Goal: Answer question/provide support

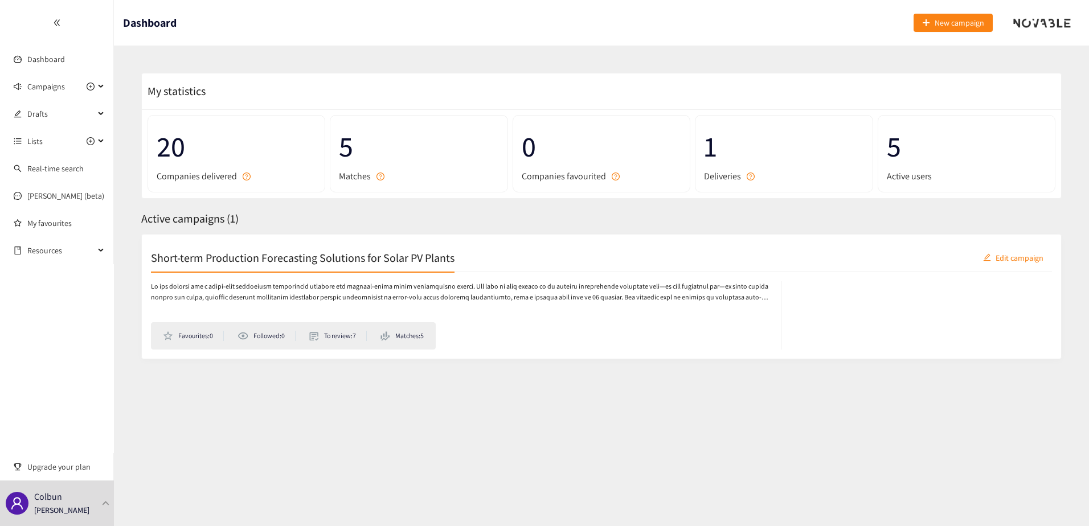
drag, startPoint x: 746, startPoint y: 415, endPoint x: 773, endPoint y: 402, distance: 29.8
click at [746, 415] on section "Dashboard New campaign My statistics 20 Companies delivered 5 Matches 0 Compani…" at bounding box center [601, 263] width 975 height 526
click at [823, 401] on section "My statistics 20 Companies delivered 5 Matches 0 Companies favourited 1 Deliver…" at bounding box center [601, 228] width 975 height 364
click at [280, 296] on p at bounding box center [460, 292] width 619 height 22
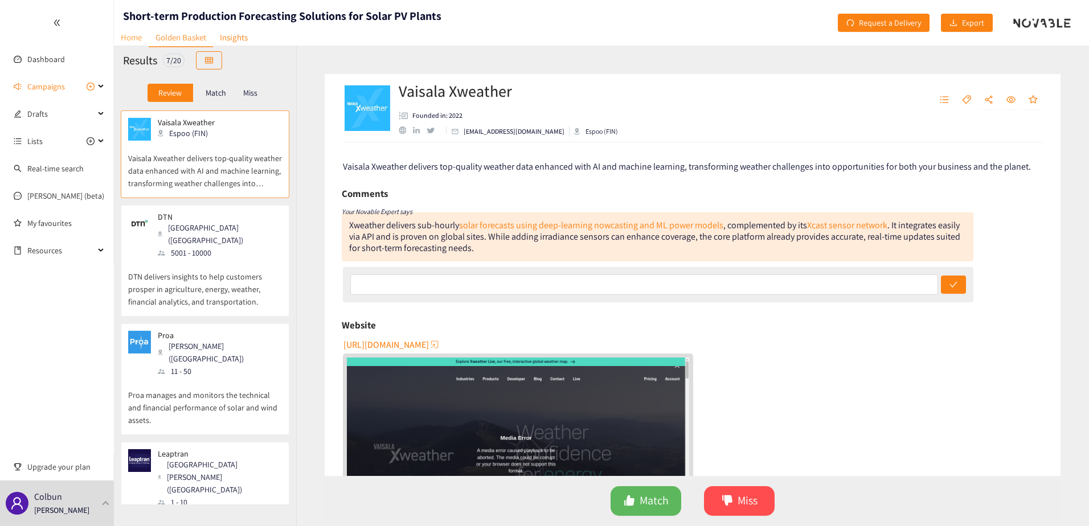
click at [124, 38] on link "Home" at bounding box center [131, 37] width 35 height 18
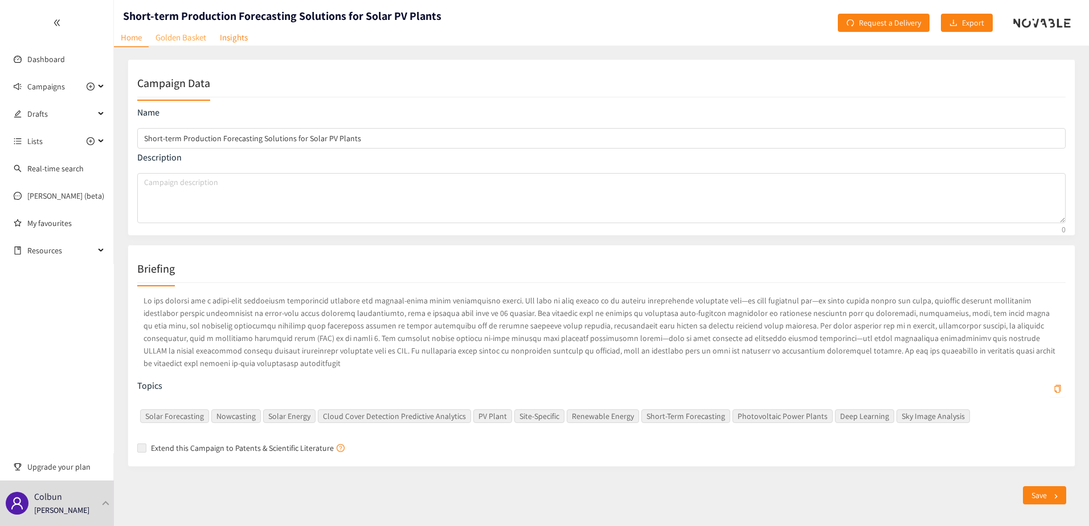
click at [179, 40] on link "Golden Basket" at bounding box center [181, 37] width 64 height 18
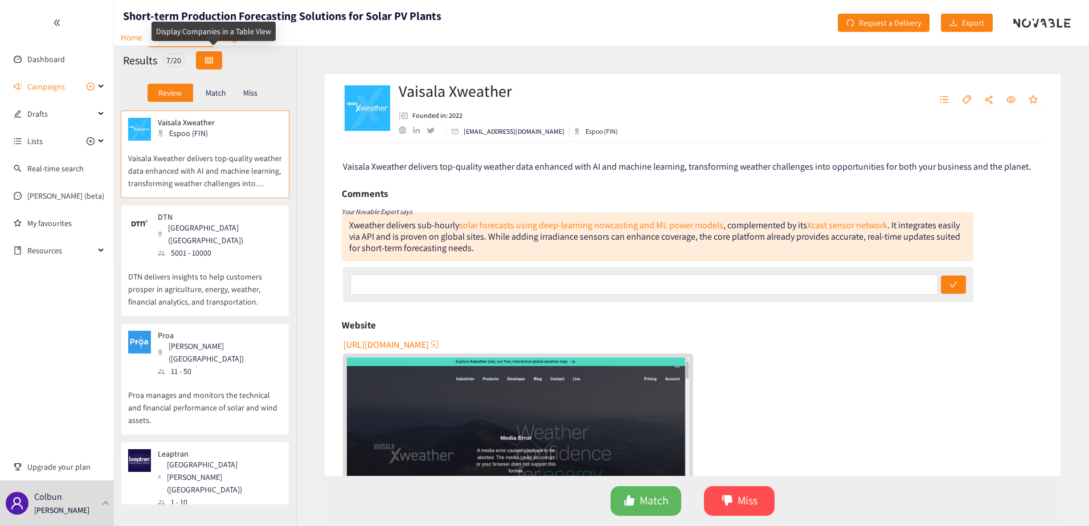
click at [205, 67] on button "button" at bounding box center [209, 60] width 26 height 18
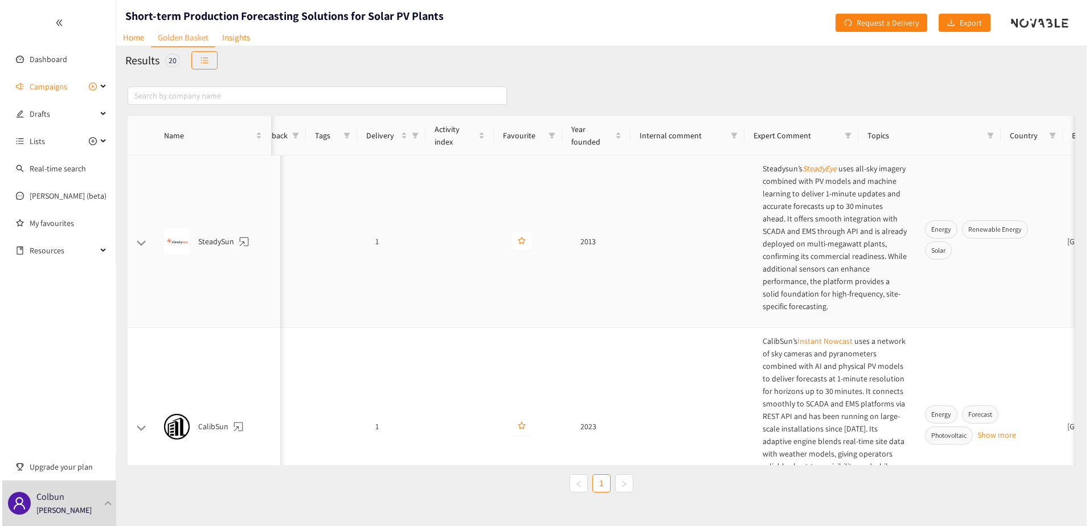
scroll to position [0, 17]
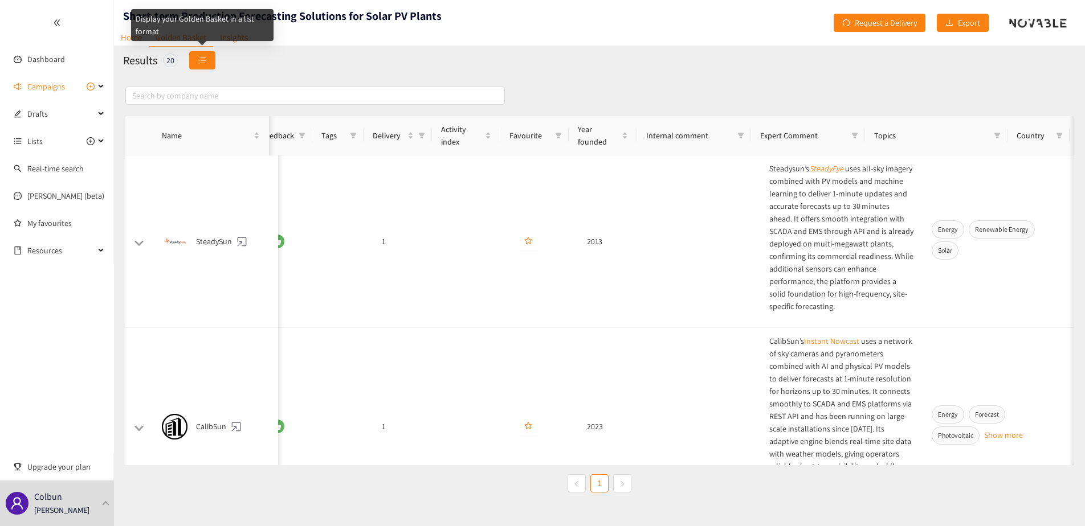
click at [209, 60] on button "button" at bounding box center [202, 60] width 26 height 18
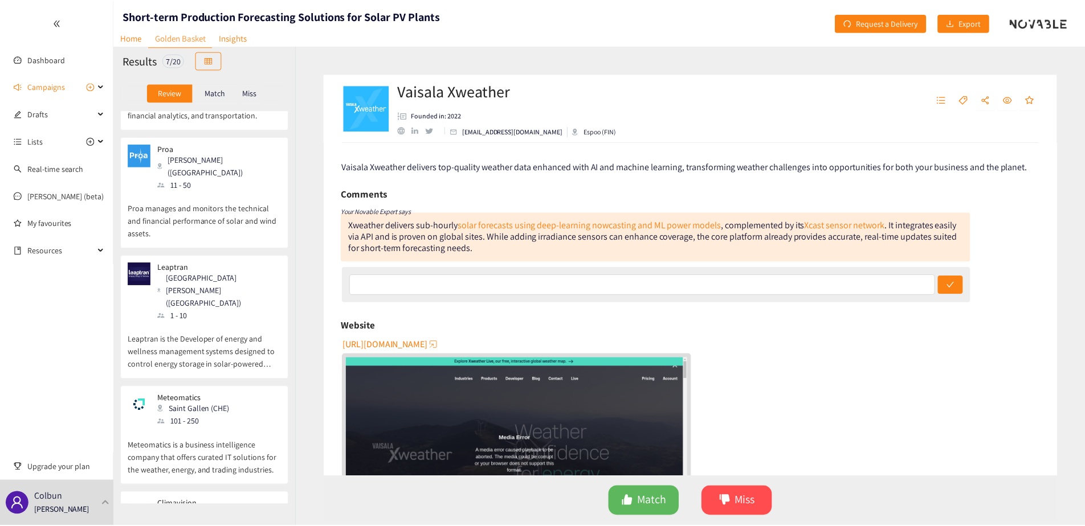
scroll to position [0, 0]
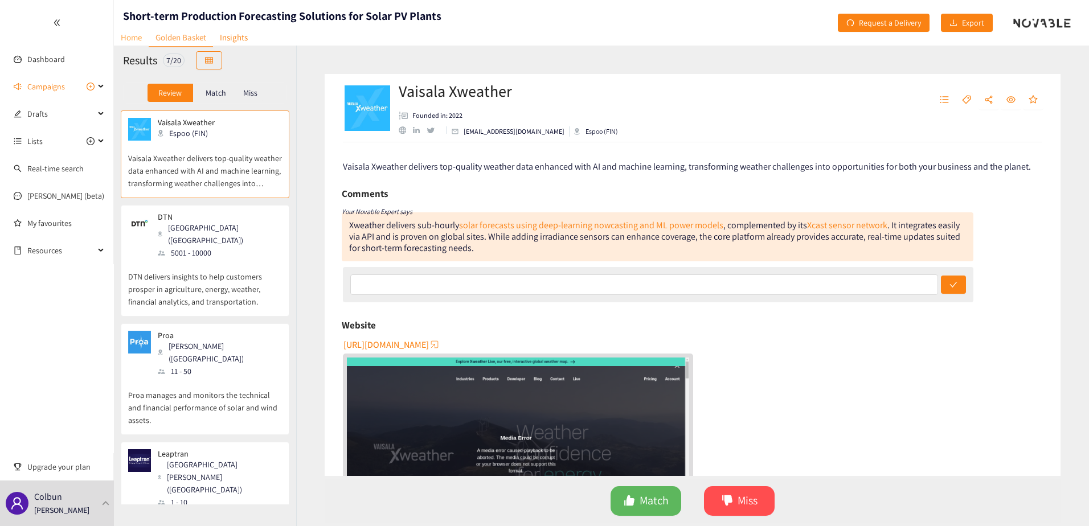
click at [132, 36] on link "Home" at bounding box center [131, 37] width 35 height 18
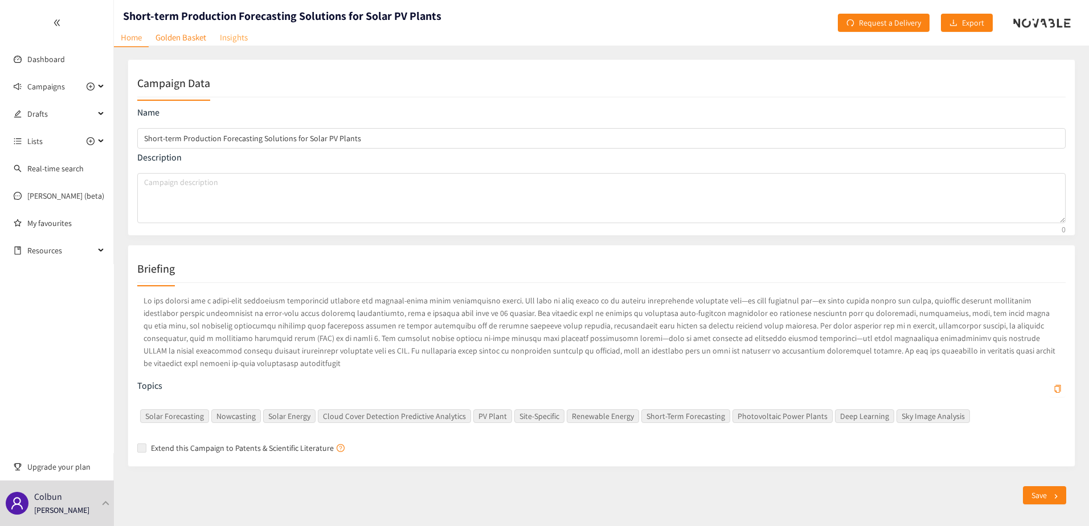
click at [243, 32] on link "Insights" at bounding box center [234, 37] width 42 height 18
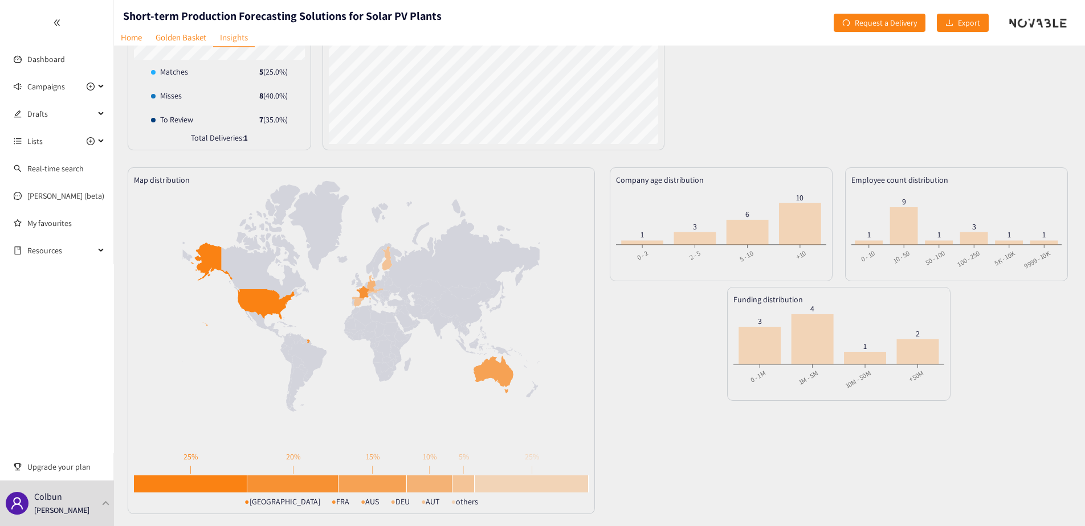
scroll to position [173, 0]
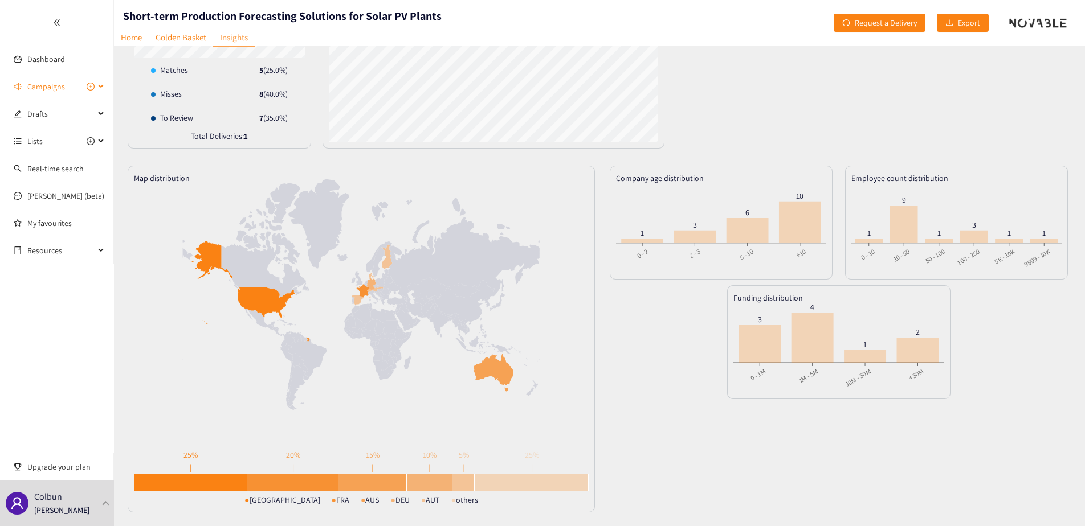
click at [48, 83] on span "Campaigns" at bounding box center [46, 86] width 38 height 23
click at [75, 117] on link "Short-term Production Forecasting Solutions for Solar PV Plants" at bounding box center [135, 114] width 217 height 10
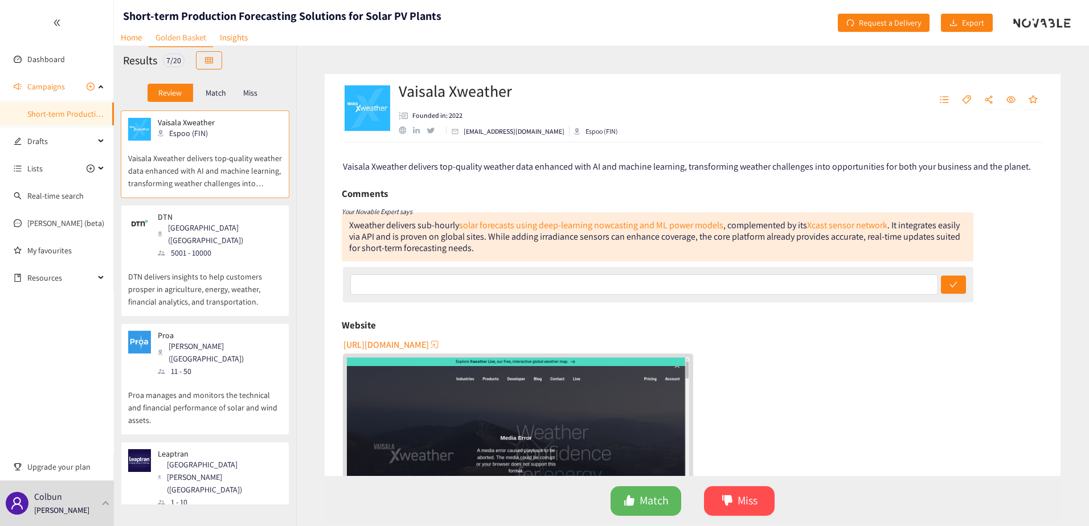
click at [250, 92] on p "Miss" at bounding box center [250, 92] width 14 height 9
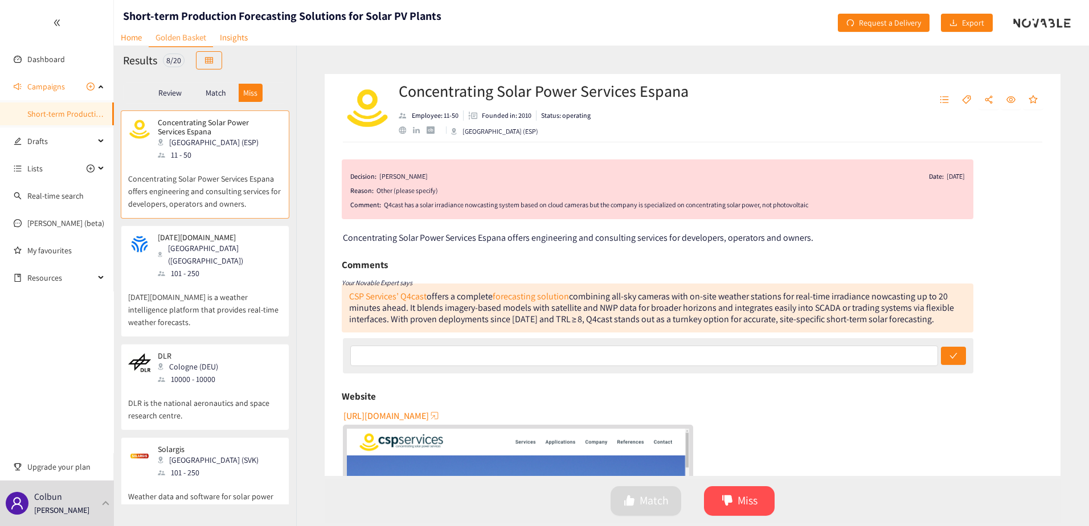
click at [174, 92] on p "Review" at bounding box center [169, 92] width 23 height 9
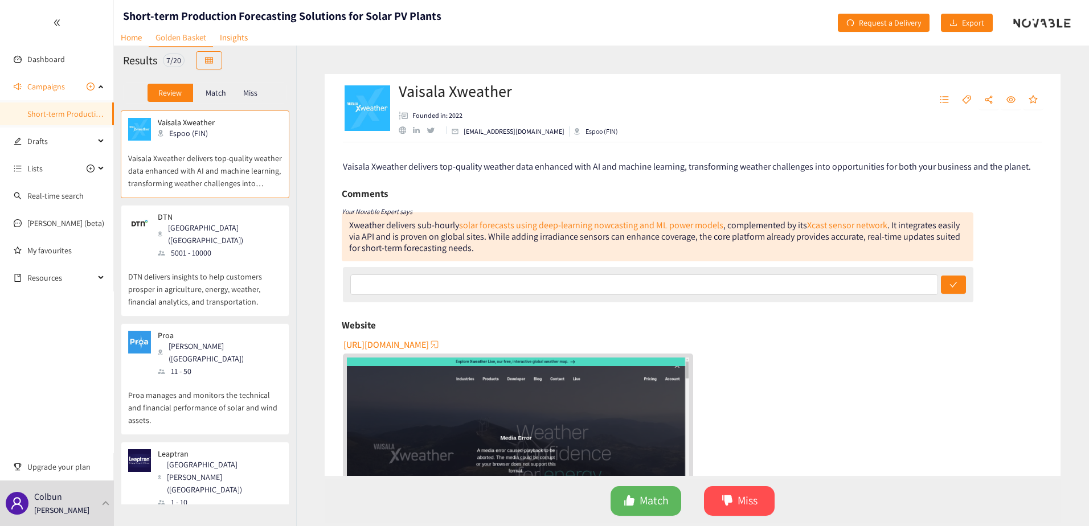
click at [223, 90] on p "Match" at bounding box center [216, 92] width 21 height 9
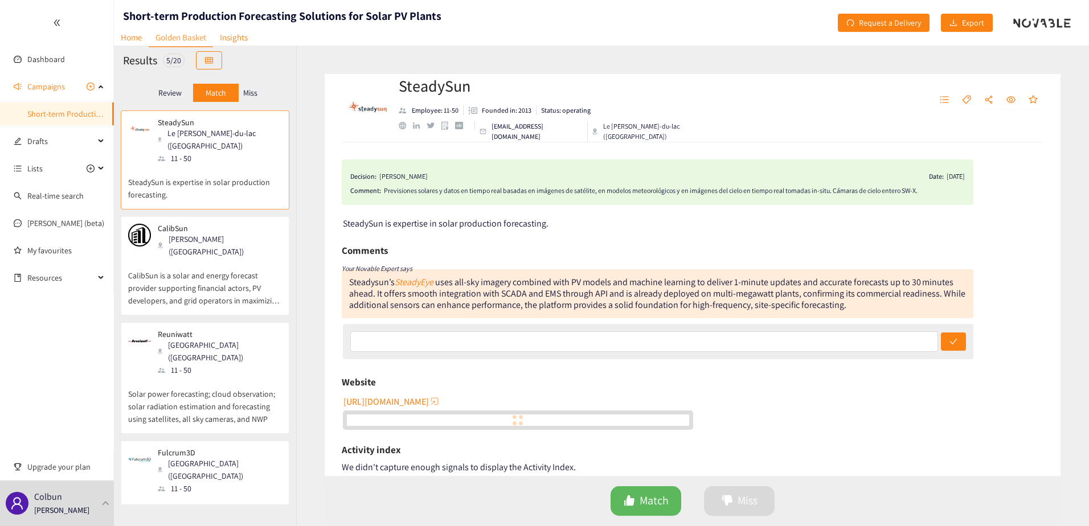
click at [256, 91] on p "Miss" at bounding box center [250, 92] width 14 height 9
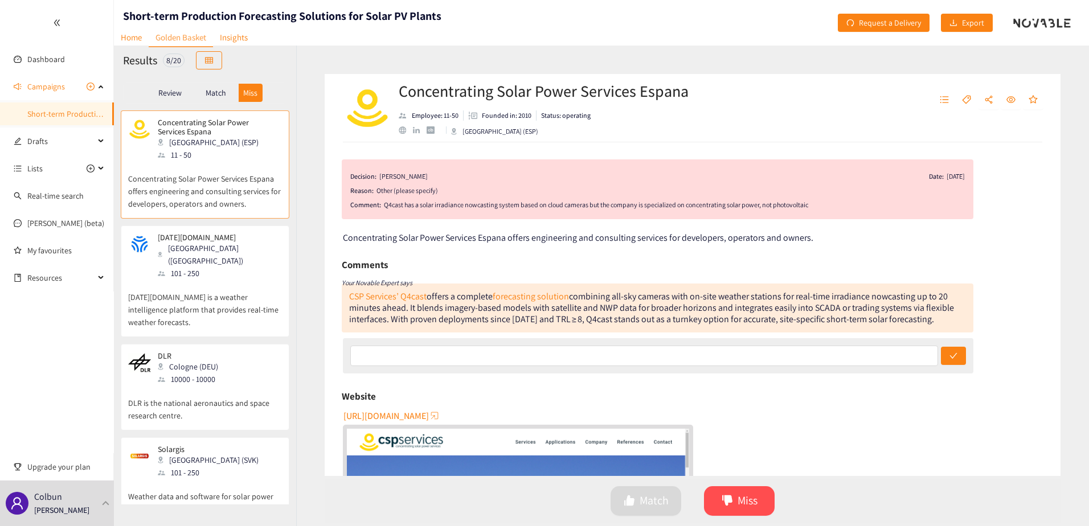
click at [177, 98] on div "Review" at bounding box center [171, 93] width 46 height 18
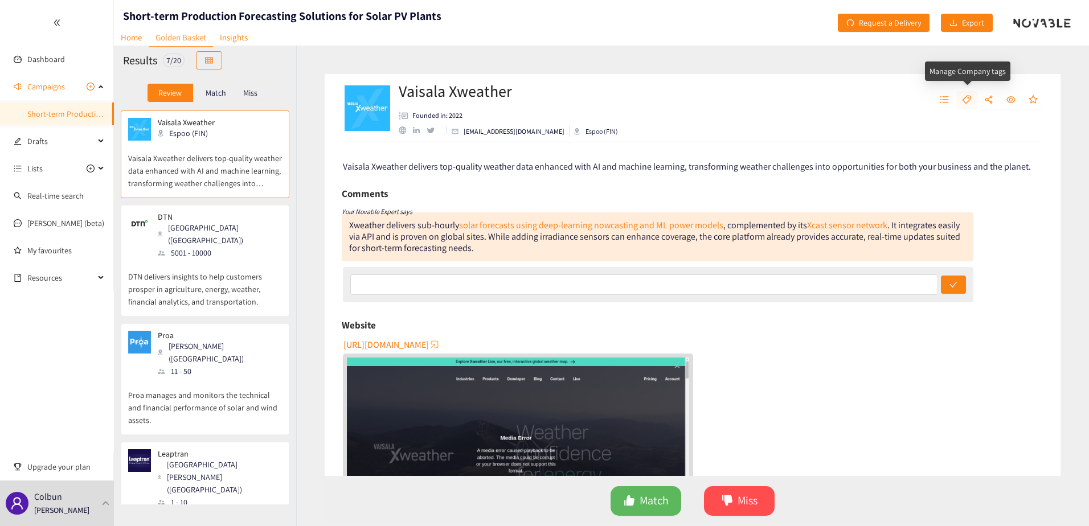
click at [968, 99] on icon "tag" at bounding box center [966, 99] width 9 height 9
click at [906, 104] on div "Vaisala Xweather Founded in: 2022 [EMAIL_ADDRESS][DOMAIN_NAME] Espoo (FIN)" at bounding box center [693, 108] width 736 height 68
click at [92, 87] on icon "plus-circle" at bounding box center [90, 86] width 3 height 3
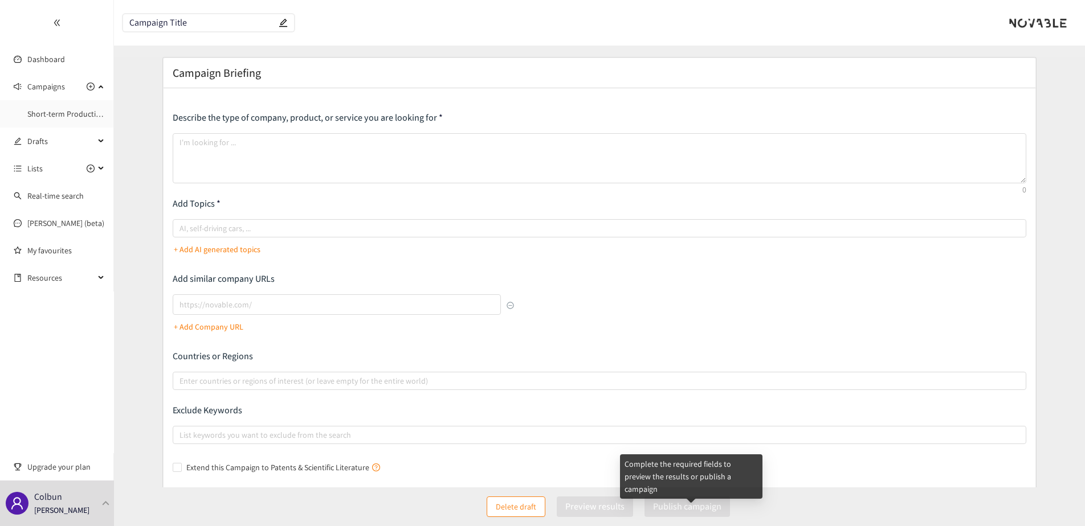
click at [700, 510] on span "Publish campaign" at bounding box center [692, 507] width 97 height 21
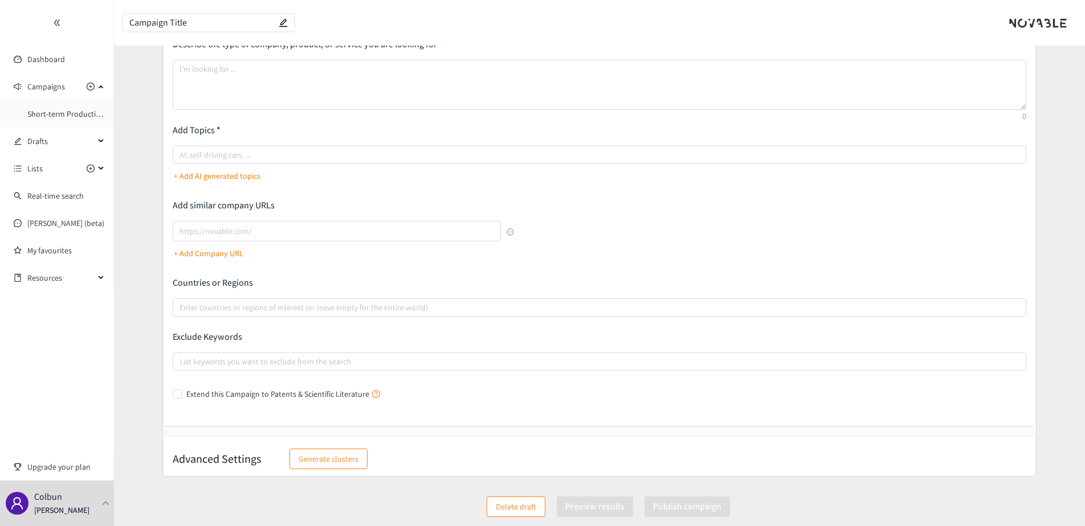
scroll to position [74, 0]
click at [145, 302] on form "Campaign Briefing Describe the type of company, product, or service you are loo…" at bounding box center [599, 229] width 971 height 493
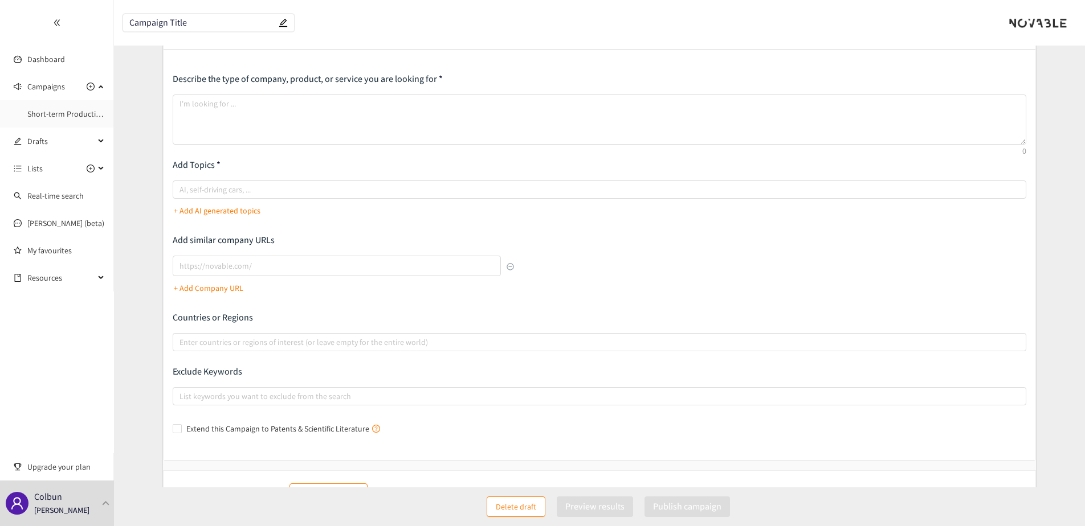
scroll to position [0, 0]
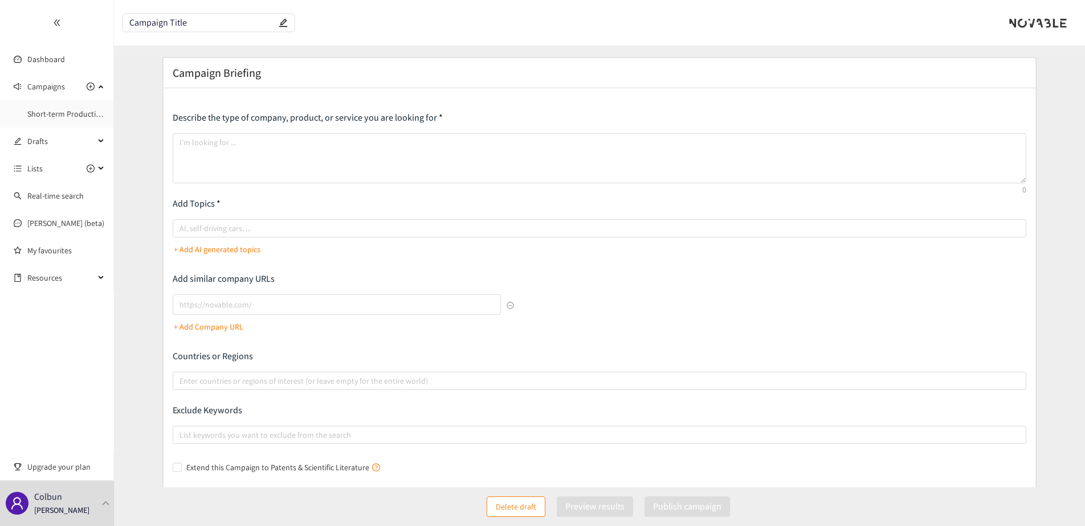
click at [54, 23] on icon "double-left" at bounding box center [57, 23] width 6 height 6
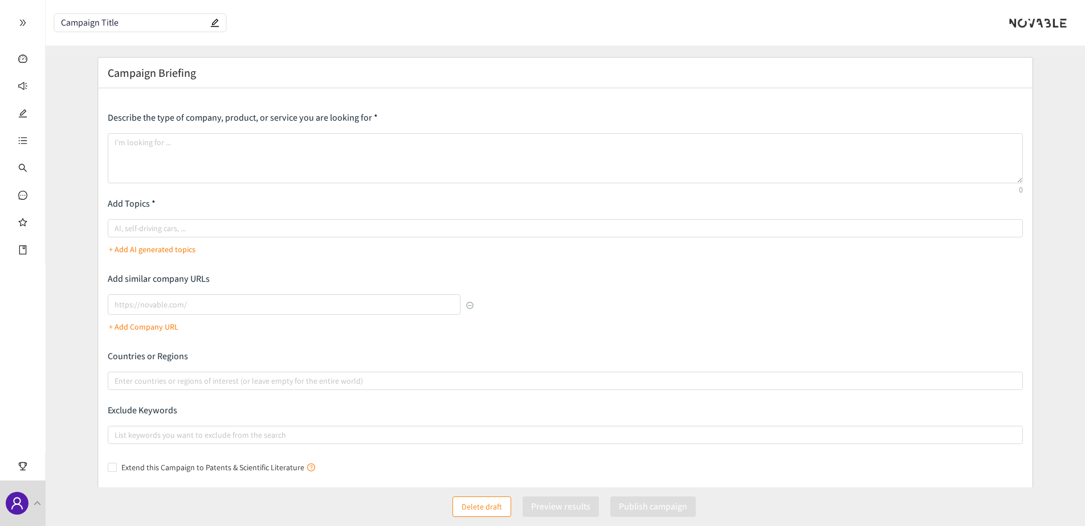
click at [22, 18] on div at bounding box center [22, 23] width 45 height 46
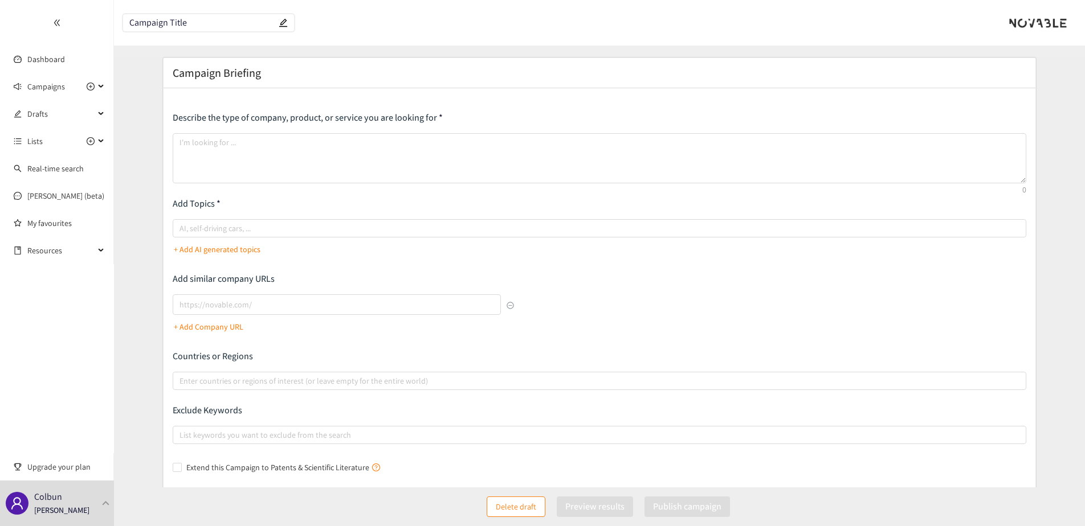
click at [492, 509] on button "Delete draft" at bounding box center [516, 507] width 59 height 21
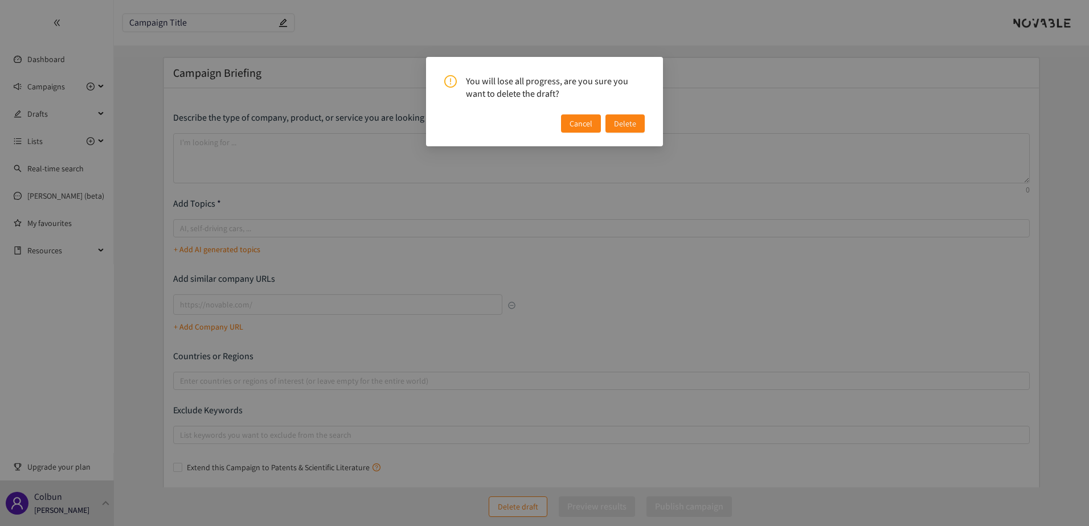
click at [575, 130] on button "Cancel" at bounding box center [581, 124] width 40 height 18
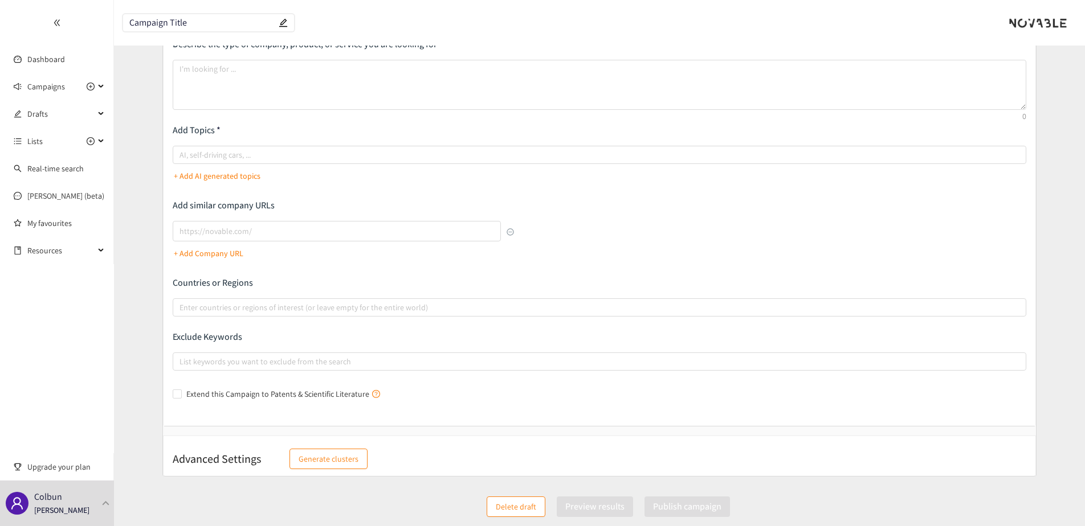
scroll to position [74, 0]
click at [226, 315] on div "Enter countries or regions of interest (or leave empty for the entire world)" at bounding box center [599, 307] width 853 height 18
click at [182, 314] on input "Enter countries or regions of interest (or leave empty for the entire world)" at bounding box center [180, 307] width 2 height 14
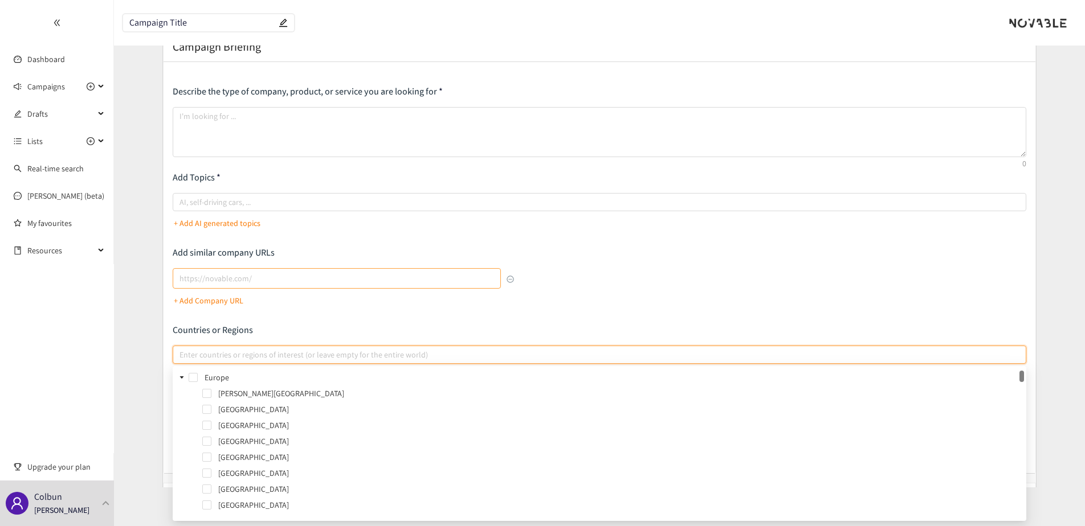
scroll to position [0, 0]
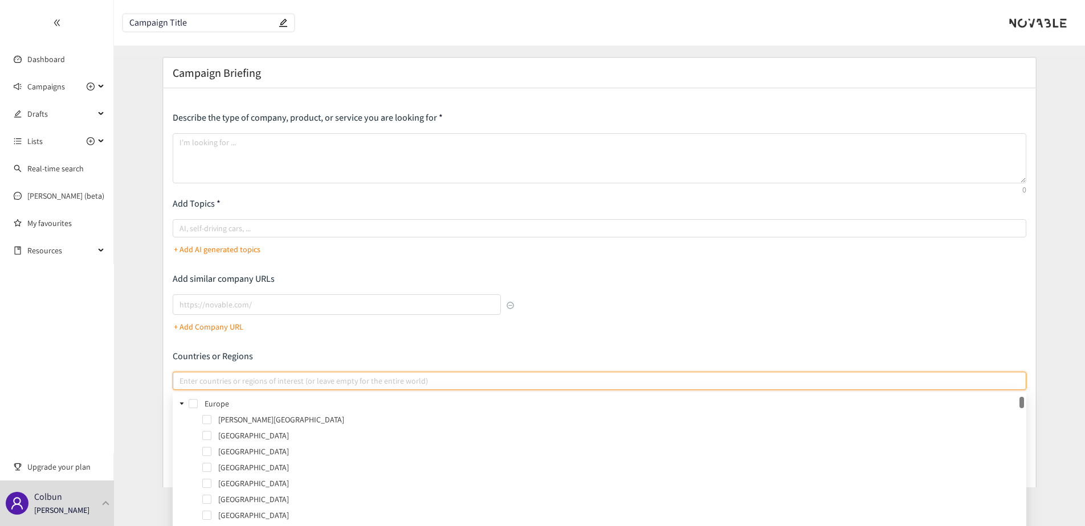
click at [228, 339] on div "Describe the type of company, product, or service you are looking for Add Topic…" at bounding box center [599, 294] width 853 height 365
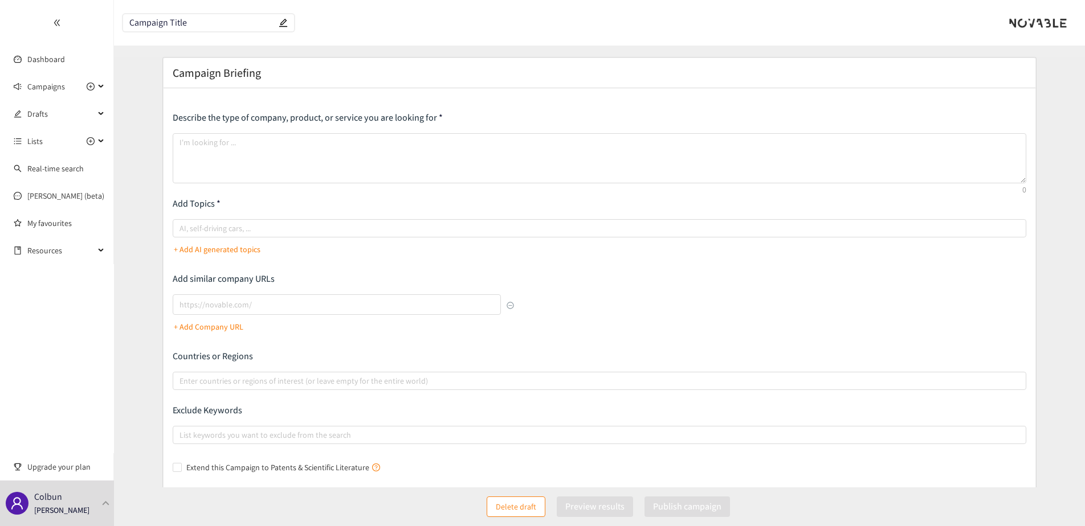
click at [168, 345] on div "Describe the type of company, product, or service you are looking for Add Topic…" at bounding box center [600, 293] width 872 height 411
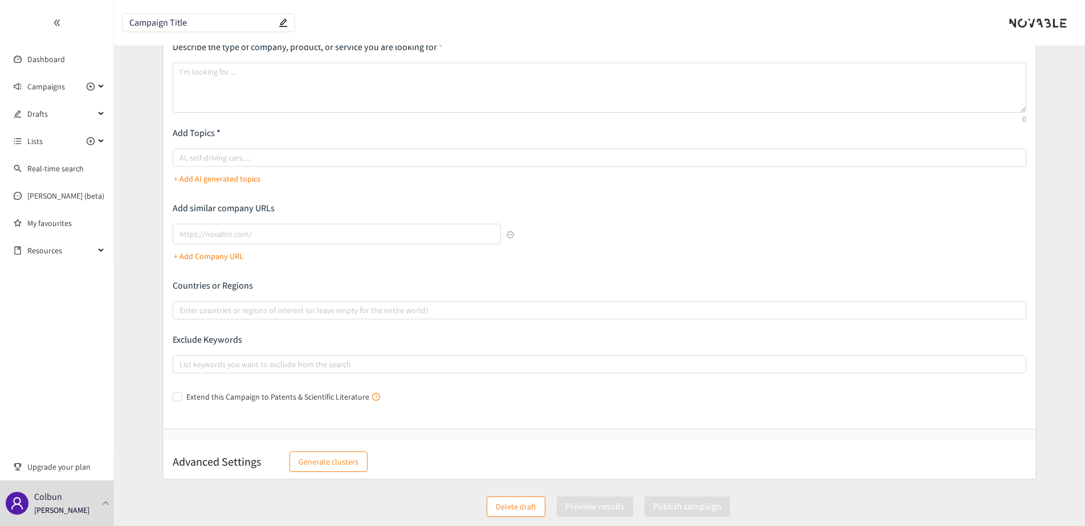
scroll to position [74, 0]
click at [341, 456] on span "Generate clusters" at bounding box center [329, 458] width 60 height 13
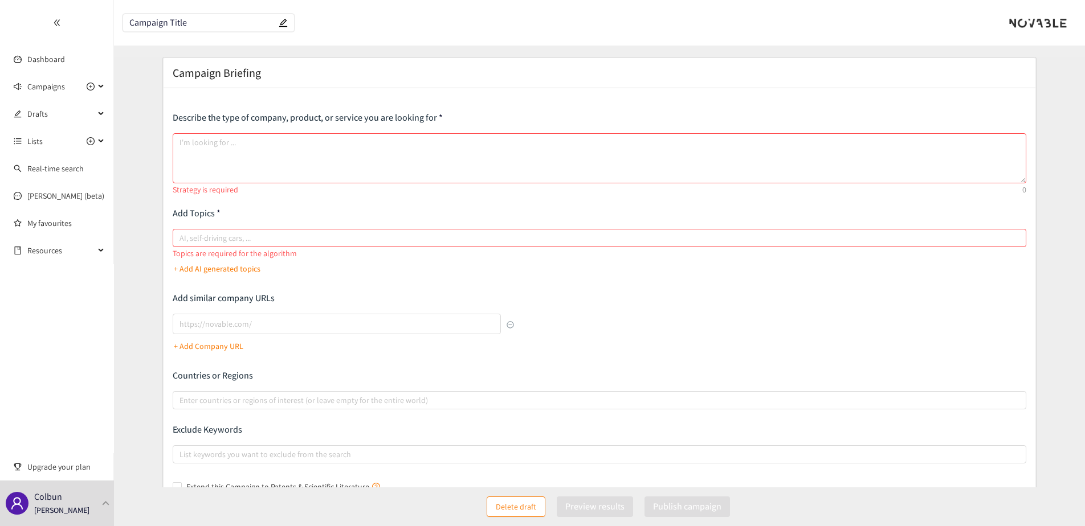
scroll to position [93, 0]
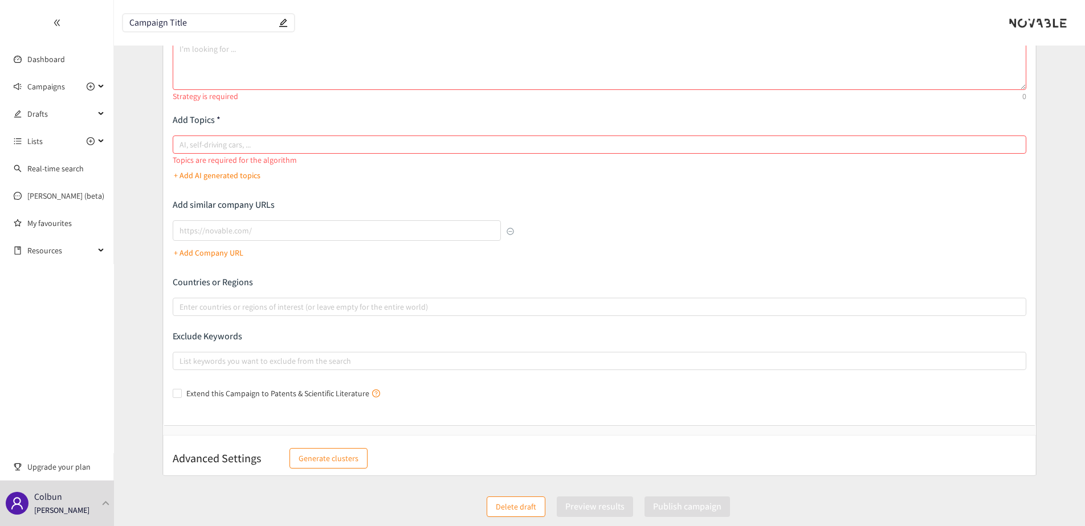
click at [201, 461] on h2 "Advanced Settings" at bounding box center [217, 459] width 88 height 16
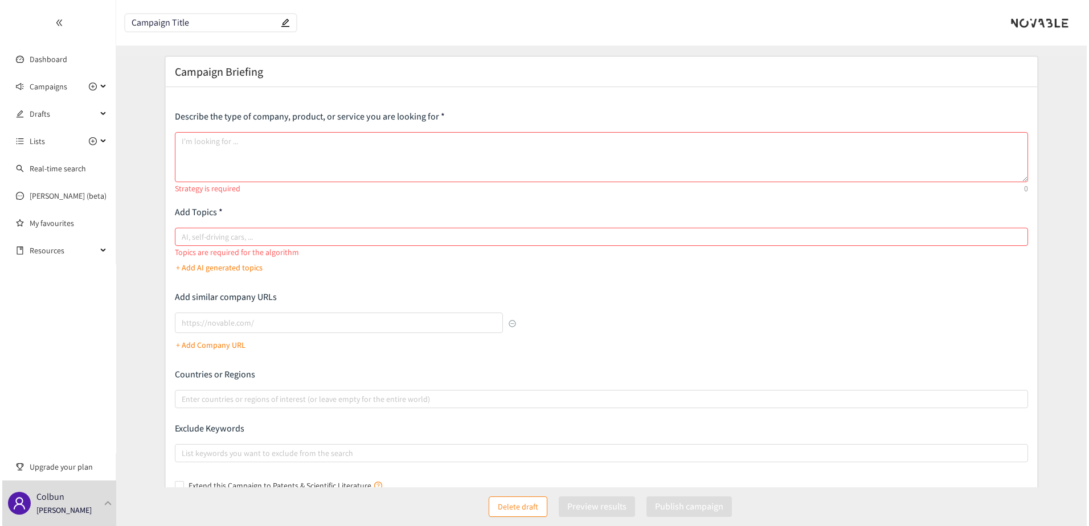
scroll to position [0, 0]
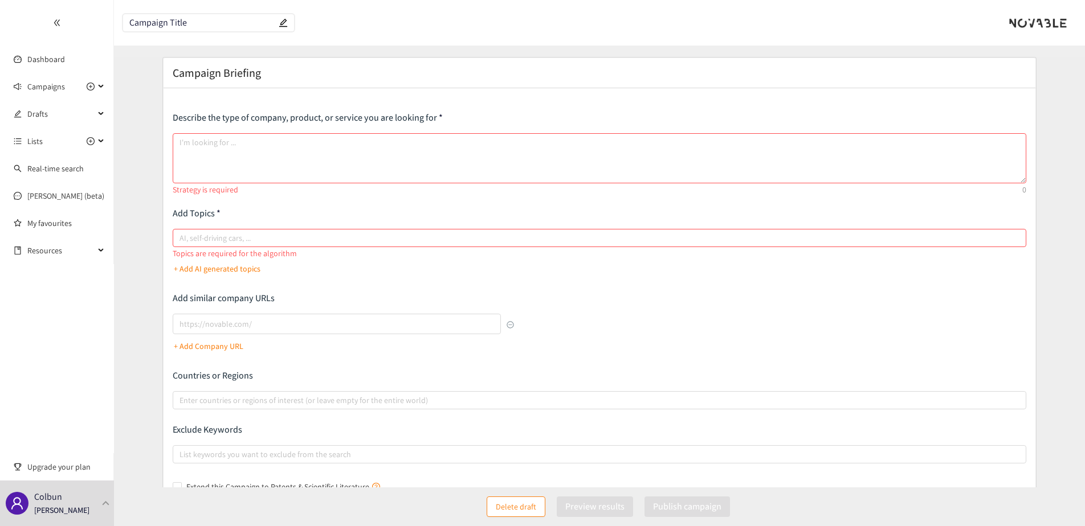
click at [140, 284] on form "Campaign Briefing Describe the type of company, product, or service you are loo…" at bounding box center [599, 313] width 971 height 513
click at [501, 508] on span "Delete draft" at bounding box center [516, 507] width 40 height 13
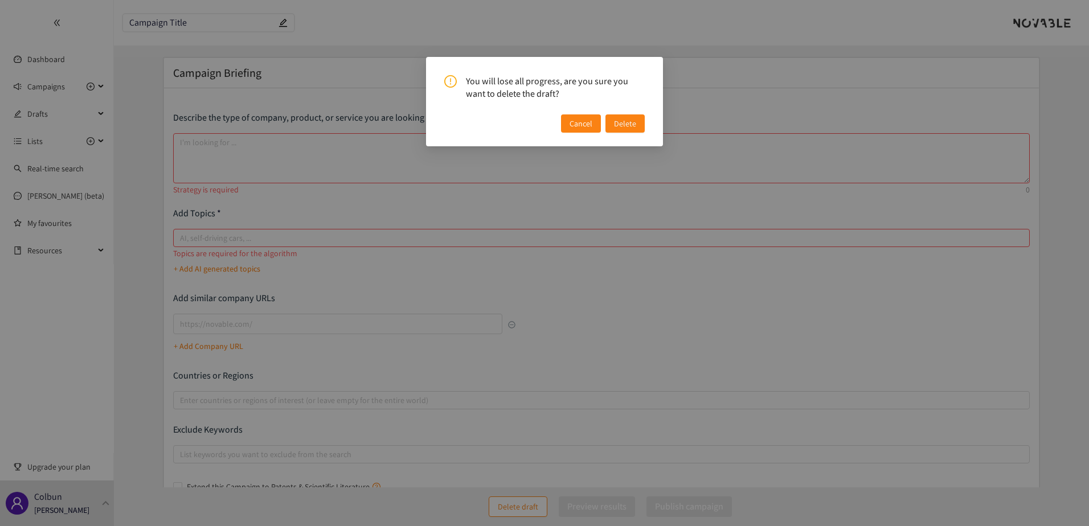
click at [626, 125] on span "Delete" at bounding box center [625, 123] width 22 height 13
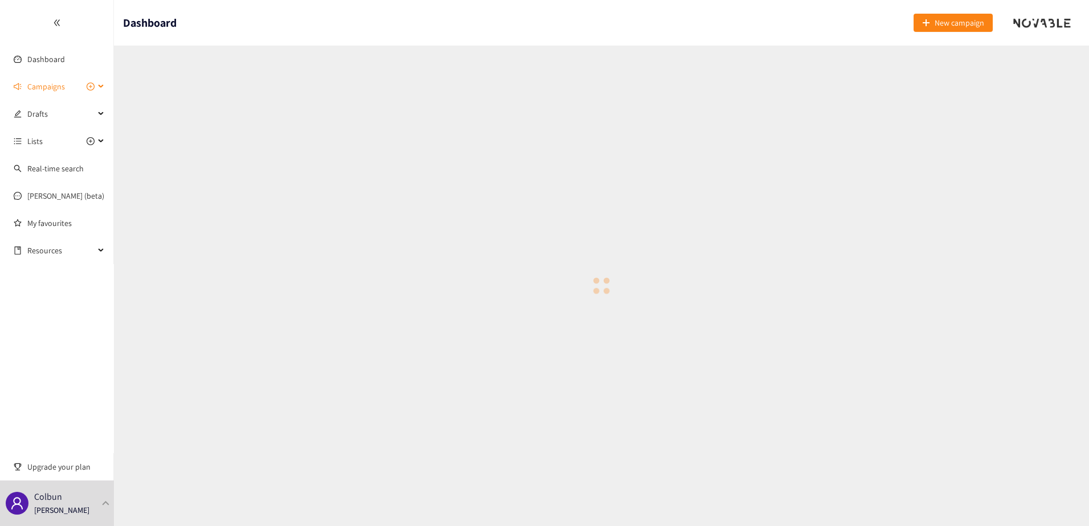
click at [46, 91] on span "Campaigns" at bounding box center [46, 86] width 38 height 23
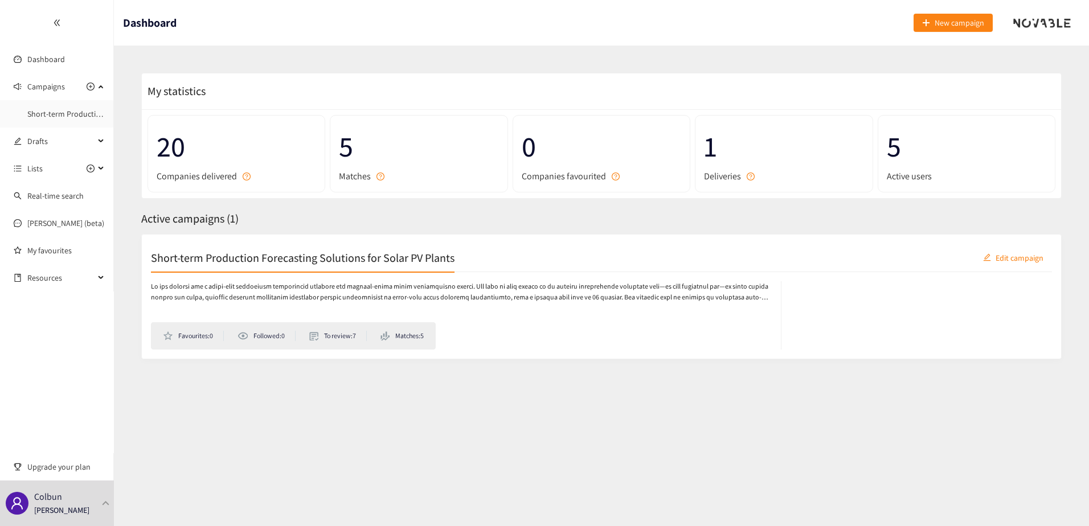
click at [276, 256] on h2 "Short-term Production Forecasting Solutions for Solar PV Plants" at bounding box center [303, 258] width 304 height 16
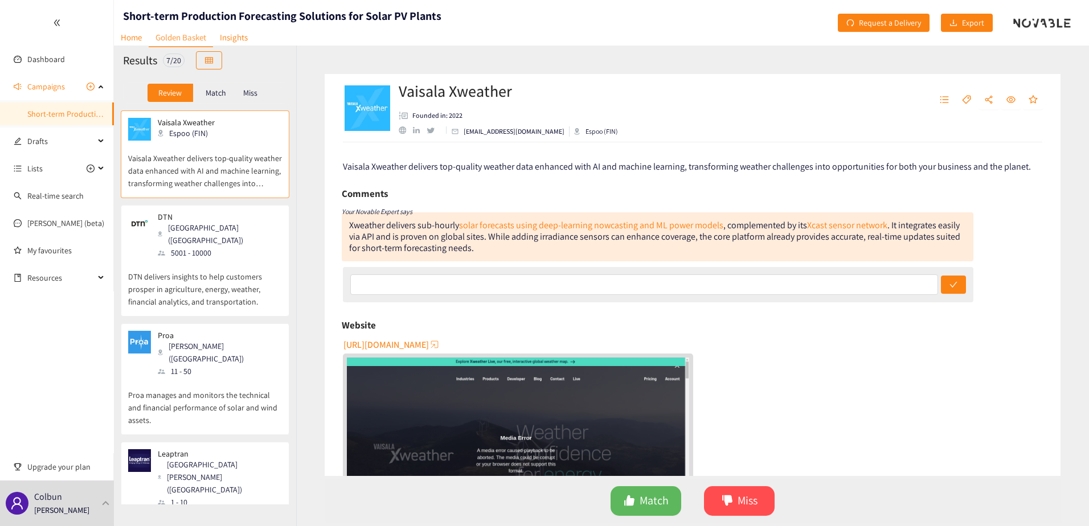
click at [700, 191] on div "Comments" at bounding box center [658, 193] width 632 height 17
click at [901, 175] on div "Vaisala Xweather delivers top-quality weather data enhanced with AI and machine…" at bounding box center [693, 309] width 736 height 334
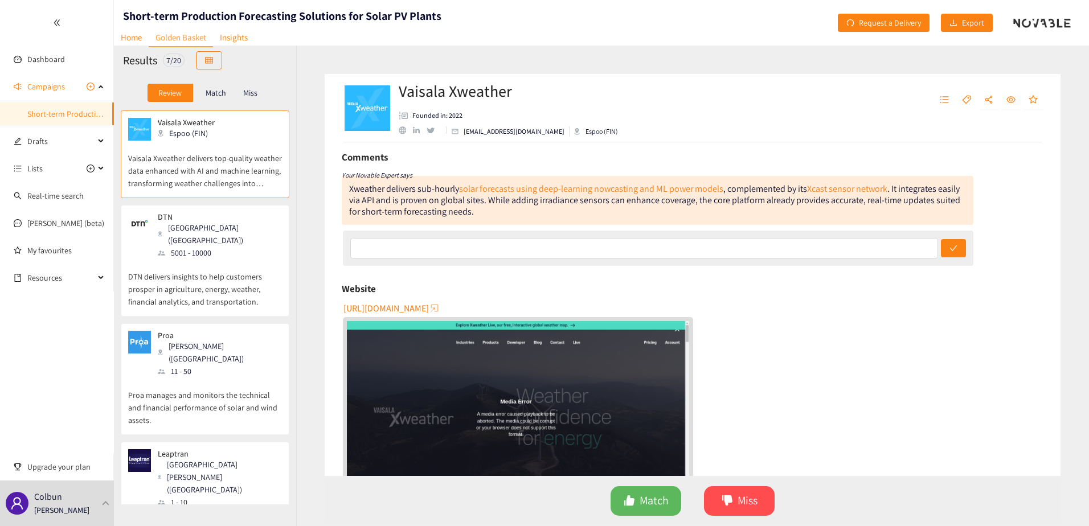
scroll to position [28, 0]
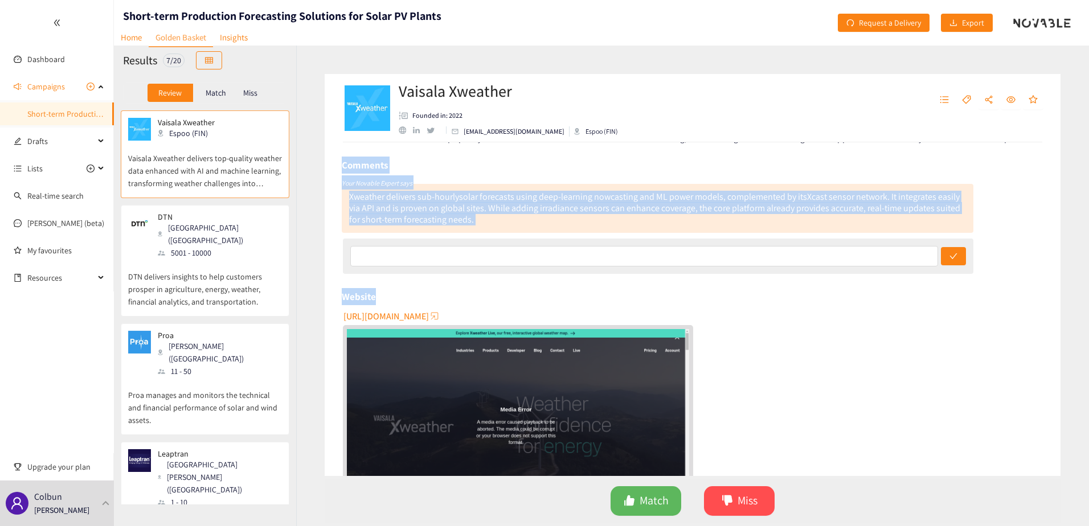
drag, startPoint x: 1056, startPoint y: 238, endPoint x: 1059, endPoint y: 213, distance: 25.3
click at [1059, 213] on div "Vaisala Xweather delivers top-quality weather data enhanced with AI and machine…" at bounding box center [693, 309] width 736 height 334
drag, startPoint x: 1059, startPoint y: 213, endPoint x: 1038, endPoint y: 284, distance: 74.3
click at [1038, 284] on div "Vaisala Xweather delivers top-quality weather data enhanced with AI and machine…" at bounding box center [693, 309] width 736 height 334
click at [1049, 278] on div "Vaisala Xweather delivers top-quality weather data enhanced with AI and machine…" at bounding box center [693, 309] width 736 height 334
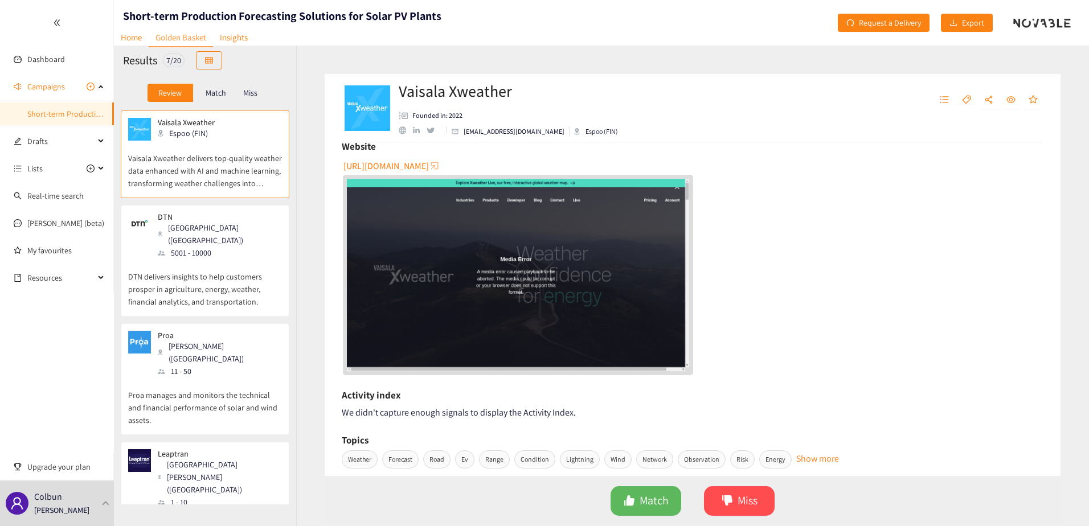
scroll to position [107, 0]
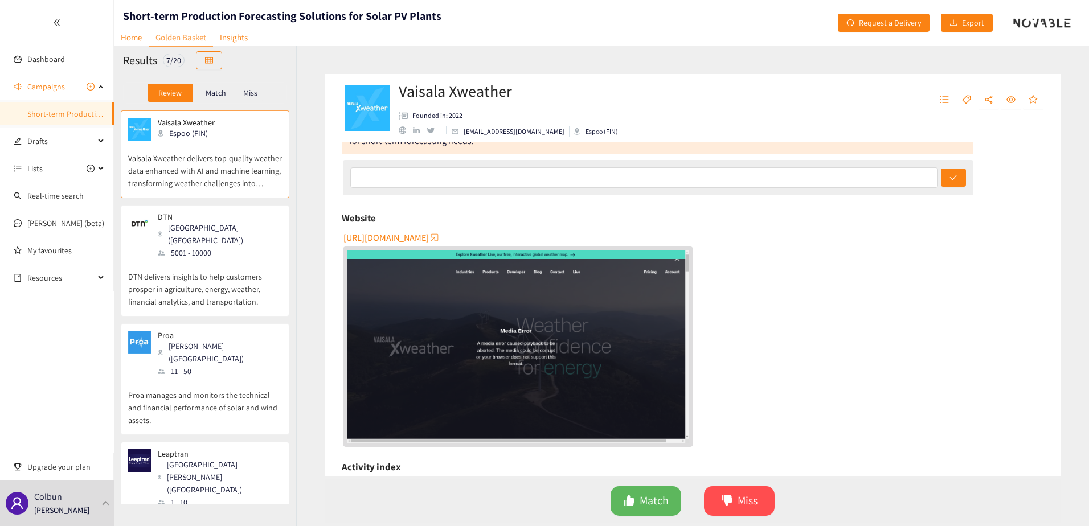
click at [423, 237] on span "[URL][DOMAIN_NAME]" at bounding box center [386, 238] width 85 height 14
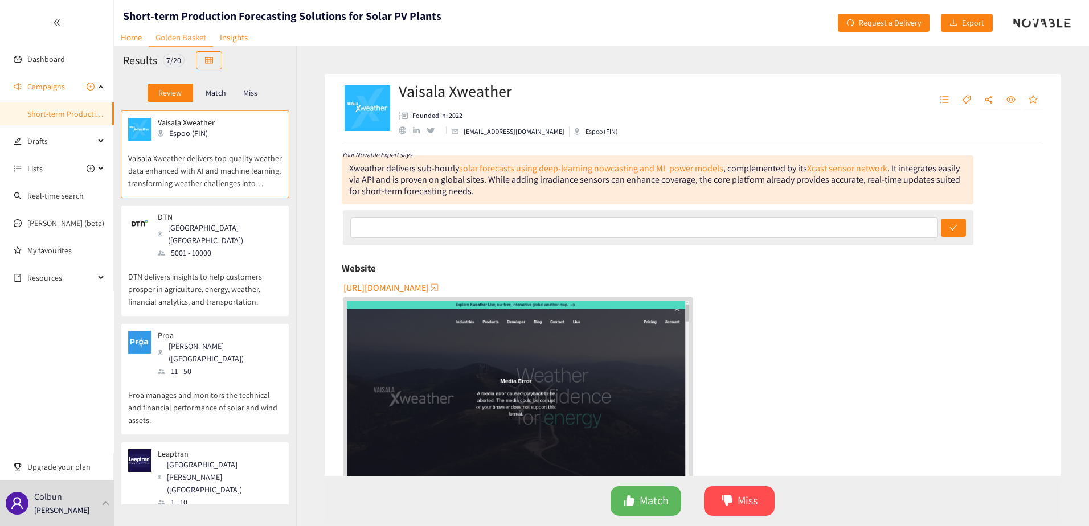
scroll to position [0, 0]
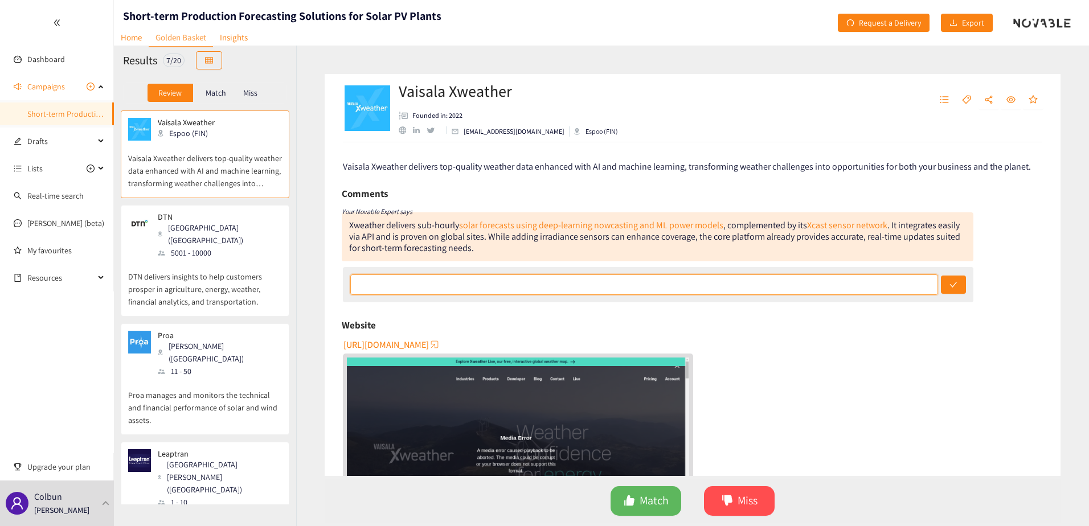
click at [437, 286] on input "text" at bounding box center [644, 285] width 588 height 21
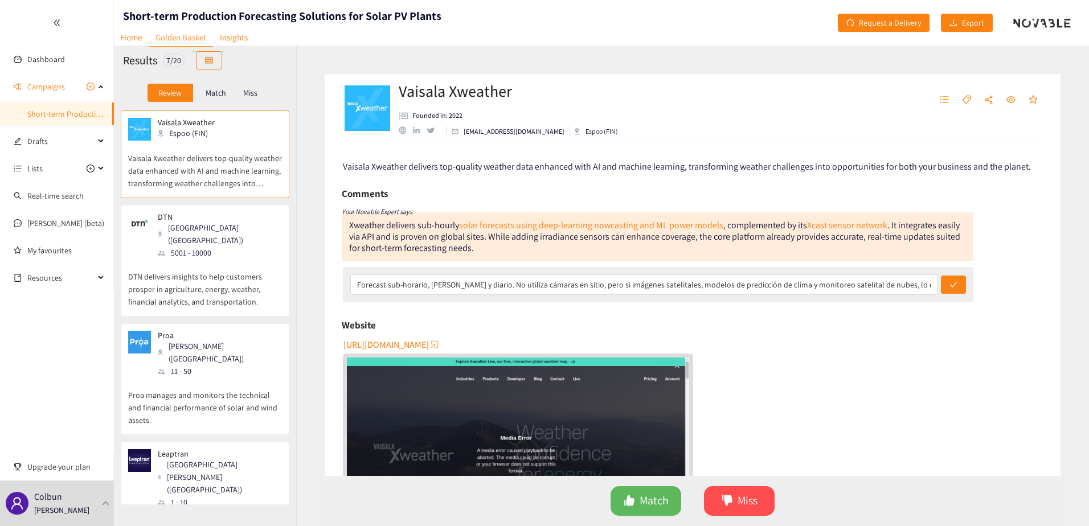
click at [893, 322] on div "Website" at bounding box center [693, 325] width 702 height 17
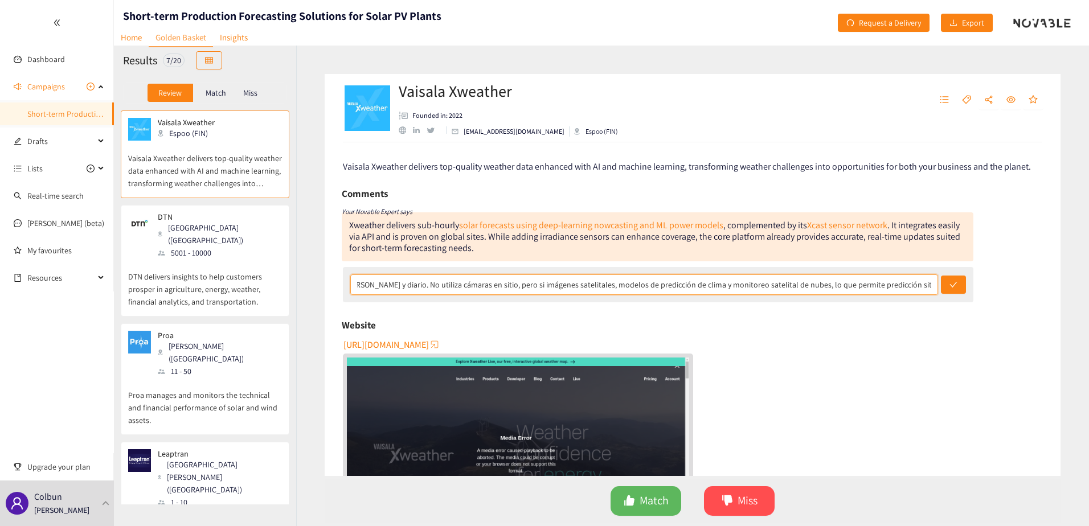
drag, startPoint x: 892, startPoint y: 279, endPoint x: 976, endPoint y: 283, distance: 85.0
click at [991, 283] on div "Vaisala Xweather delivers top-quality weather data enhanced with AI and machine…" at bounding box center [693, 309] width 736 height 334
click at [917, 285] on input "Forecast sub-horario, [PERSON_NAME] y diario. No utiliza cámaras en sitio, pero…" at bounding box center [644, 285] width 588 height 21
click at [929, 289] on input "Forecast sub-horario, [PERSON_NAME] y diario. No utiliza cámaras en sitio, pero…" at bounding box center [644, 285] width 588 height 21
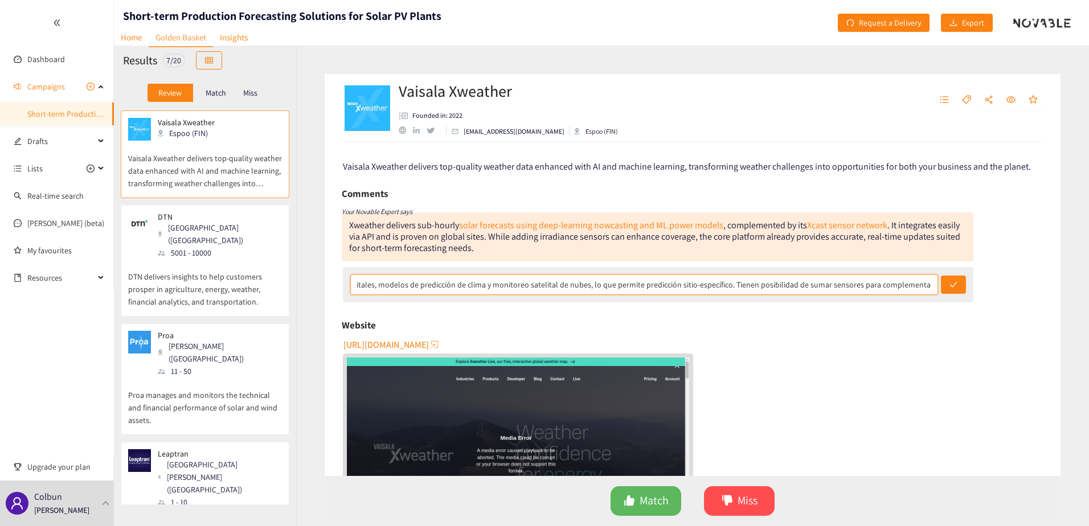
drag, startPoint x: 906, startPoint y: 282, endPoint x: 1027, endPoint y: 289, distance: 121.6
click at [1027, 289] on div "Vaisala Xweather delivers top-quality weather data enhanced with AI and machine…" at bounding box center [693, 309] width 736 height 334
click at [930, 285] on input "Forecast sub-horario, [PERSON_NAME] y diario. No utiliza cámaras en sitio, pero…" at bounding box center [644, 285] width 588 height 21
click at [921, 289] on input "Forecast sub-horario, [PERSON_NAME] y diario. No utiliza cámaras en sitio, pero…" at bounding box center [644, 285] width 588 height 21
click at [926, 289] on input "Forecast sub-horario, [PERSON_NAME] y diario. No utiliza cámaras en sitio, pero…" at bounding box center [644, 285] width 588 height 21
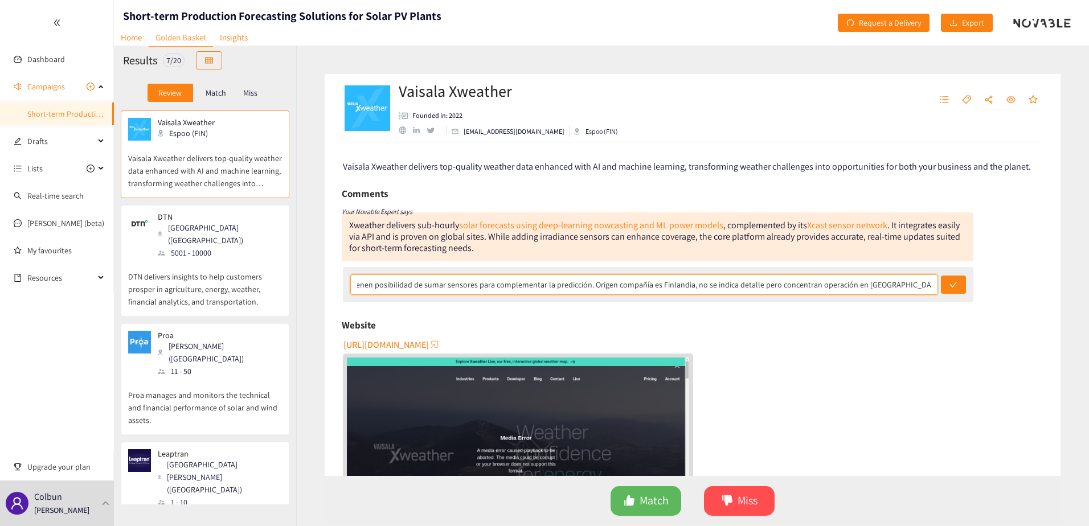
scroll to position [0, 718]
click at [698, 285] on input "Forecast sub-horario, [PERSON_NAME] y diario. No utiliza cámaras en sitio, pero…" at bounding box center [644, 285] width 588 height 21
drag, startPoint x: 693, startPoint y: 287, endPoint x: 1091, endPoint y: 279, distance: 397.7
click at [1089, 279] on html "We value your privacy We use cookies to enhance your browsing experience, serve…" at bounding box center [544, 263] width 1089 height 526
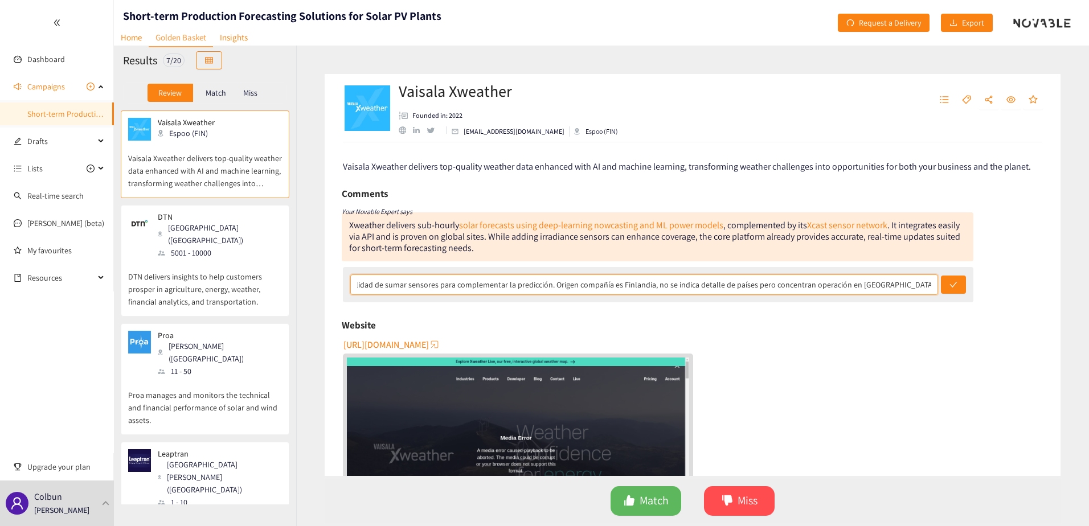
click at [910, 289] on input "Forecast sub-horario, [PERSON_NAME] y diario. No utiliza cámaras en sitio, pero…" at bounding box center [644, 285] width 588 height 21
type input "Forecast sub-horario, [PERSON_NAME] y diario. No utiliza cámaras en sitio, pero…"
click at [950, 283] on icon "check" at bounding box center [954, 285] width 8 height 8
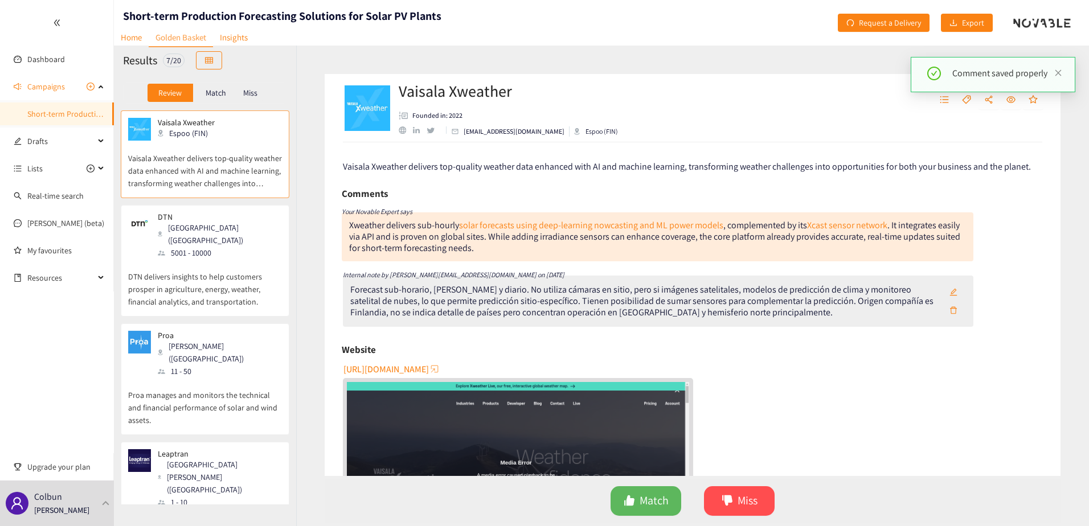
click at [341, 293] on div "Vaisala Xweather delivers top-quality weather data enhanced with AI and machine…" at bounding box center [693, 309] width 736 height 334
click at [657, 504] on span "Match" at bounding box center [654, 501] width 29 height 18
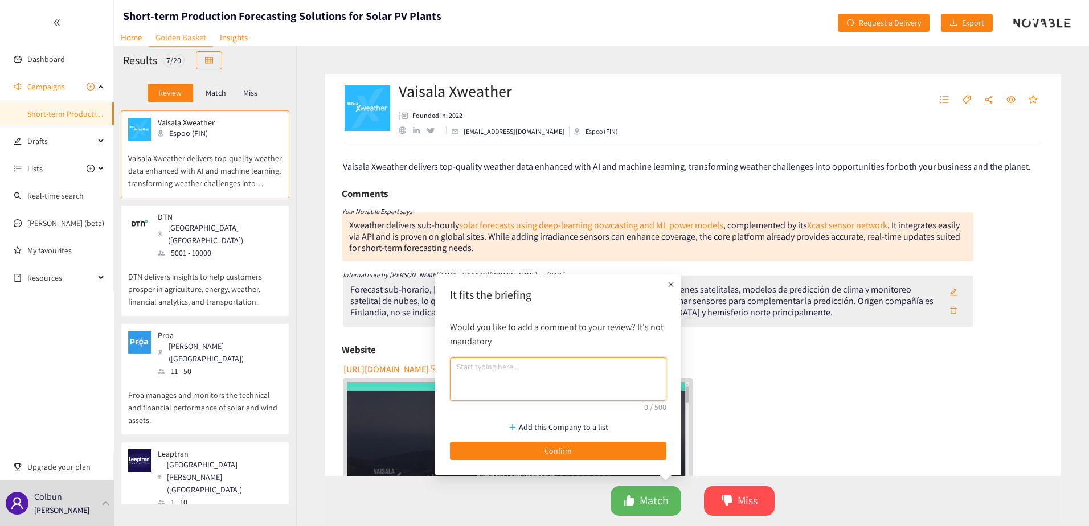
click at [589, 381] on textarea at bounding box center [558, 379] width 216 height 43
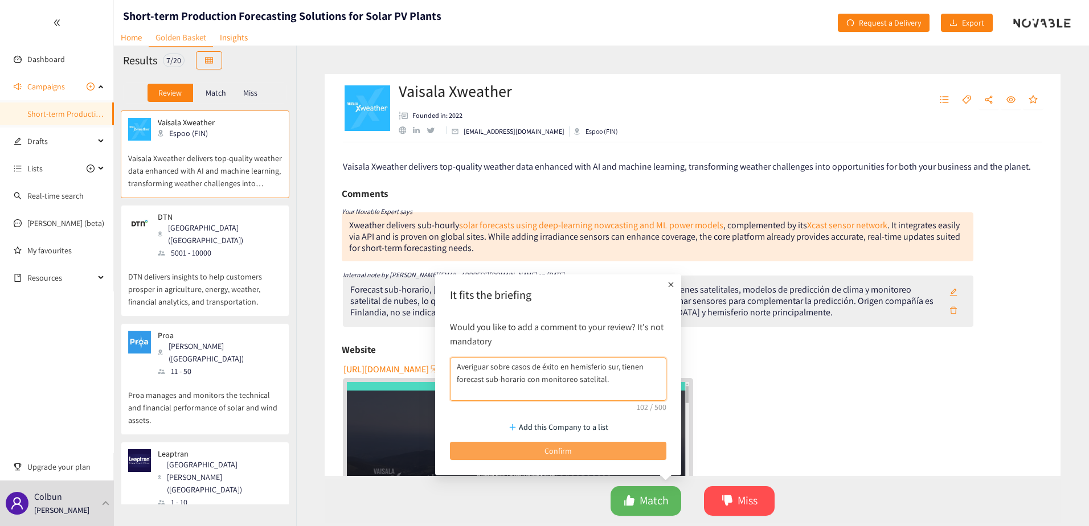
type textarea "Averiguar sobre casos de éxito en hemisferio sur, tienen forecast sub-horario c…"
click at [541, 449] on button "Confirm" at bounding box center [558, 451] width 216 height 18
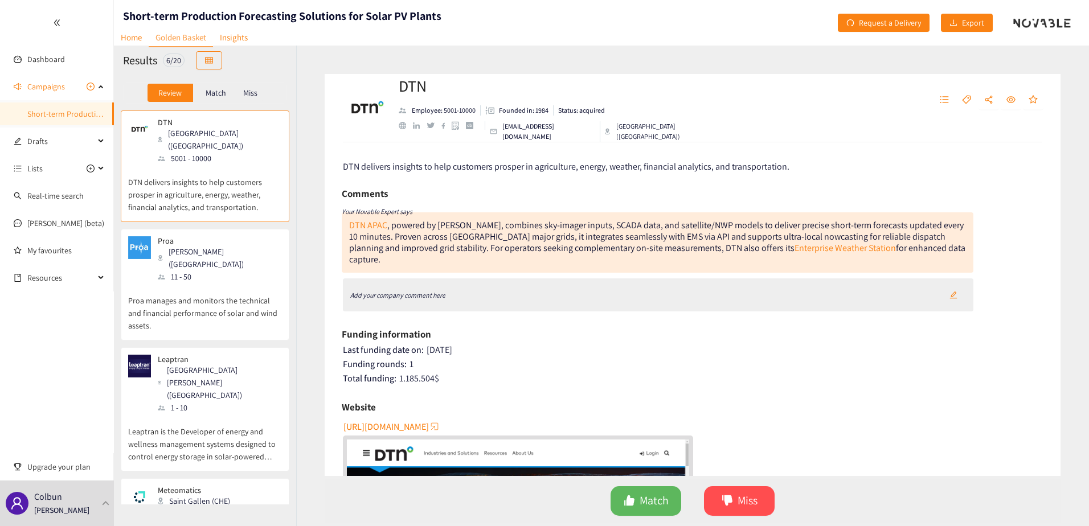
click at [586, 284] on div "Add your company comment here" at bounding box center [658, 295] width 631 height 33
click at [496, 279] on div "Add your company comment here" at bounding box center [658, 295] width 631 height 33
click at [426, 291] on icon "Add your company comment here" at bounding box center [397, 295] width 95 height 9
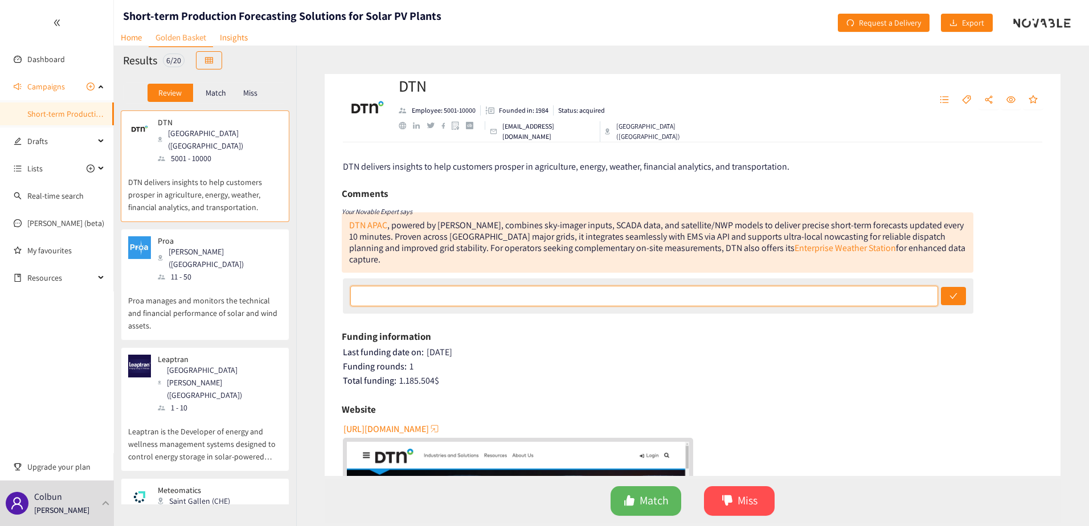
click at [425, 286] on input "text" at bounding box center [644, 296] width 588 height 21
click at [427, 286] on input "text" at bounding box center [644, 296] width 588 height 21
type input "C"
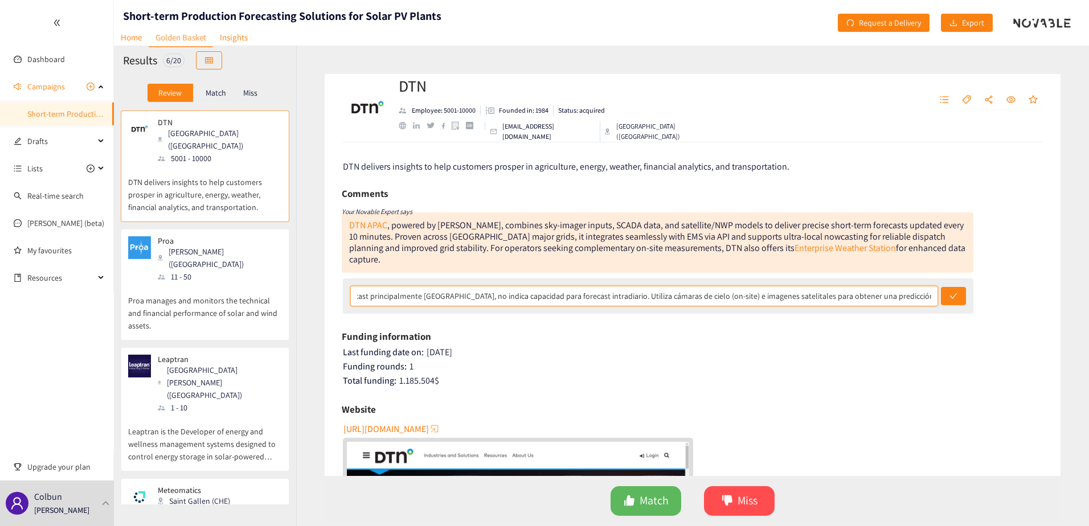
scroll to position [0, 74]
type input "Concentrado en forecast principalmente [GEOGRAPHIC_DATA], no indica capacidad p…"
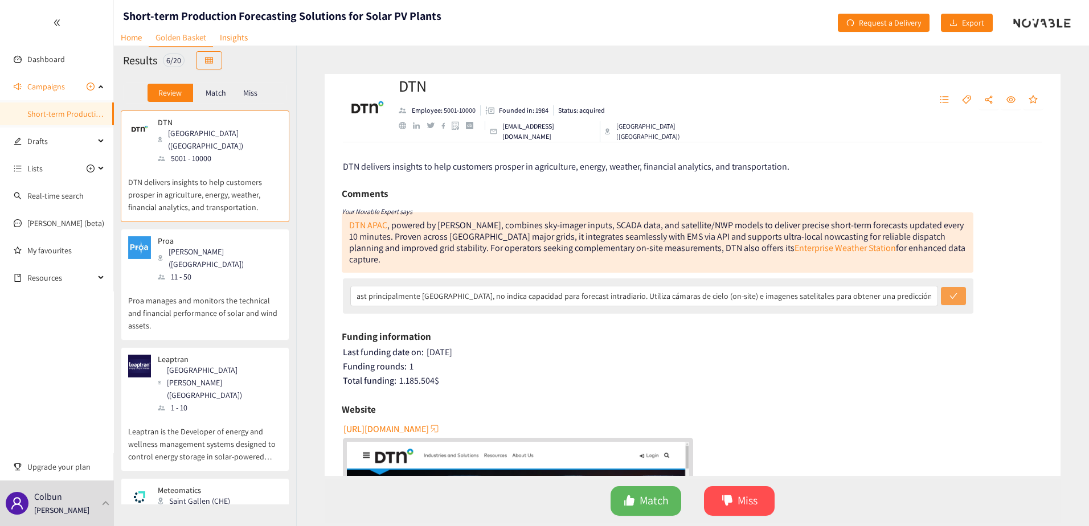
click at [945, 287] on button "submit" at bounding box center [953, 296] width 25 height 18
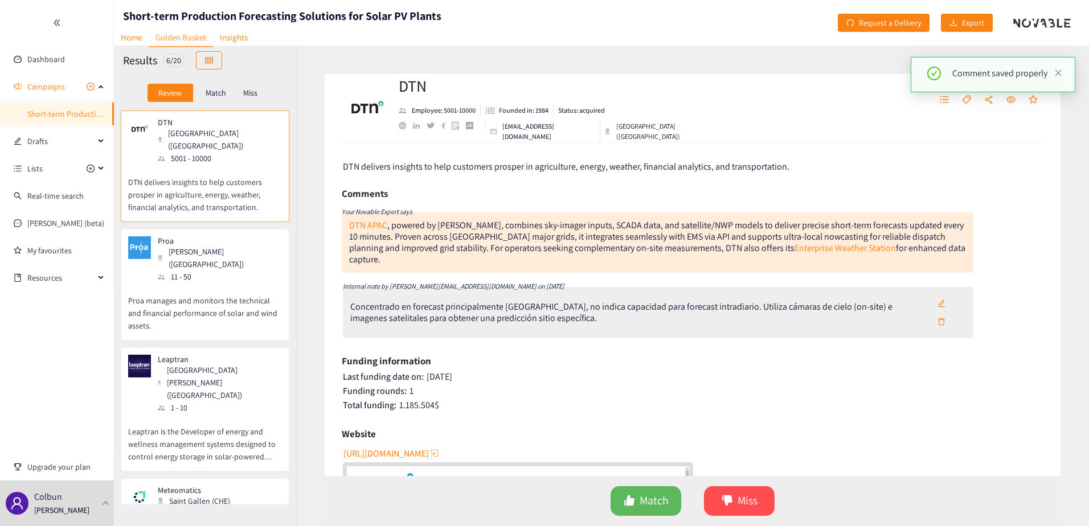
click at [340, 303] on div "DTN delivers insights to help customers prosper in agriculture, energy, weather…" at bounding box center [693, 309] width 736 height 334
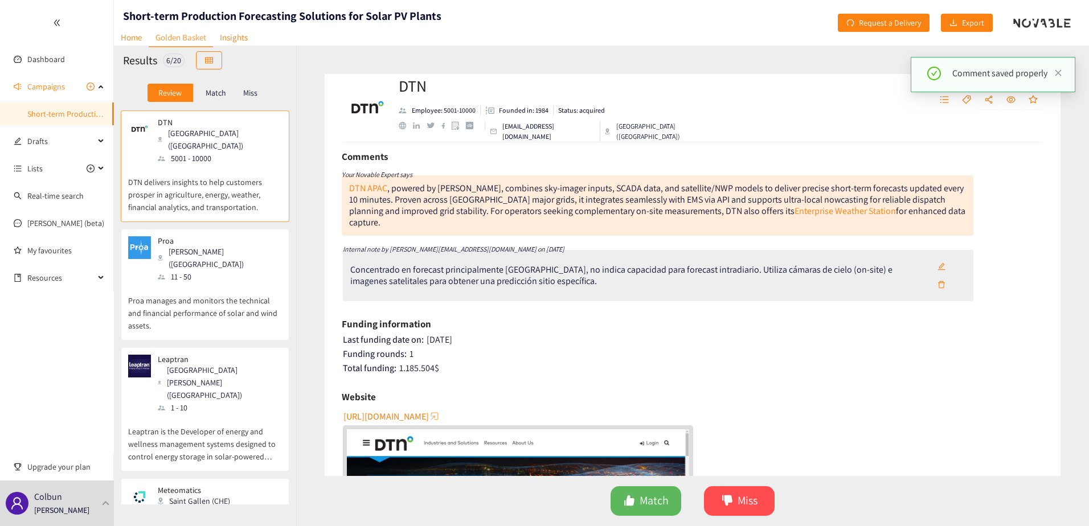
scroll to position [57, 0]
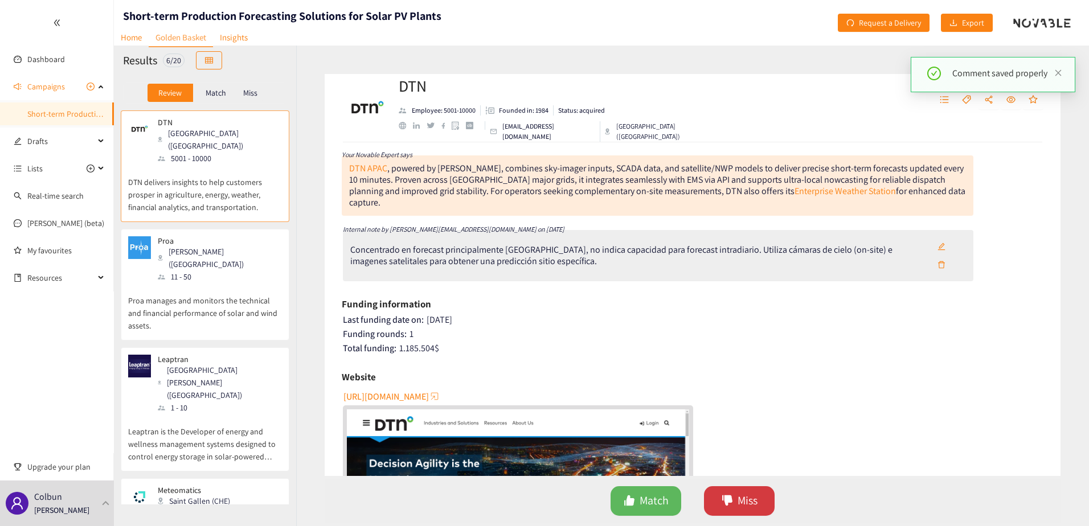
click at [743, 504] on span "Miss" at bounding box center [748, 501] width 20 height 18
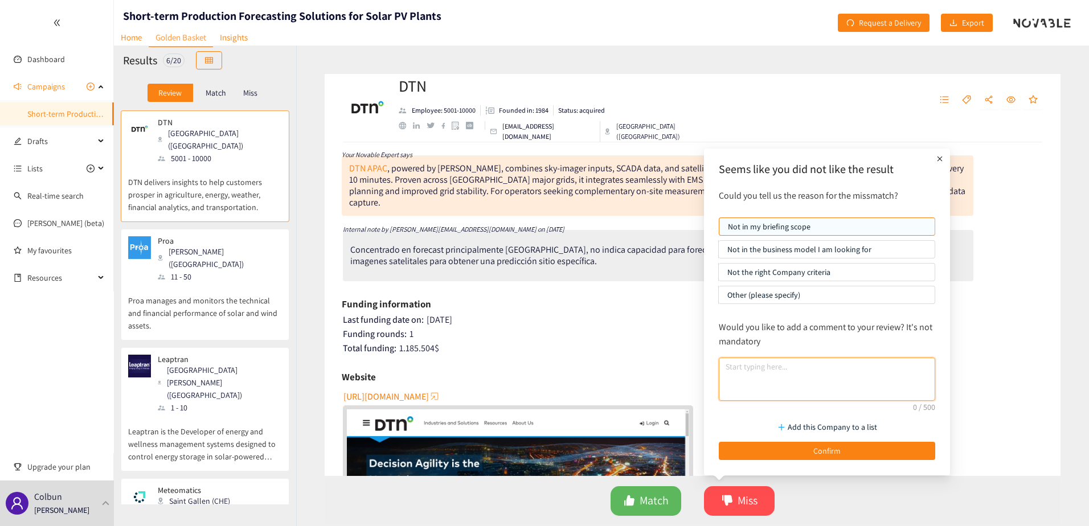
click at [814, 370] on textarea at bounding box center [827, 379] width 216 height 43
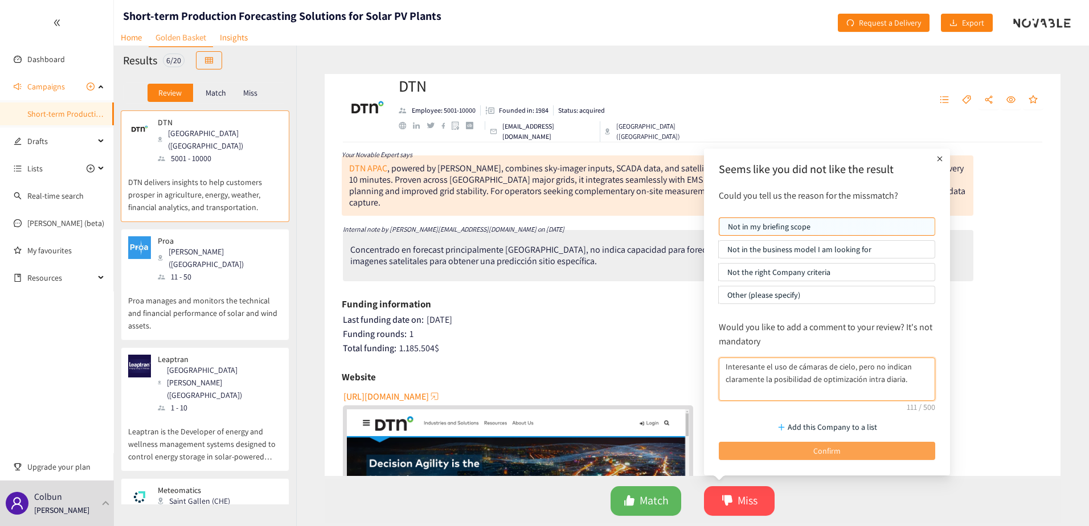
type textarea "Interesante el uso de cámaras de cielo, pero no indican claramente la posibilid…"
click at [840, 448] on span "Confirm" at bounding box center [827, 451] width 27 height 13
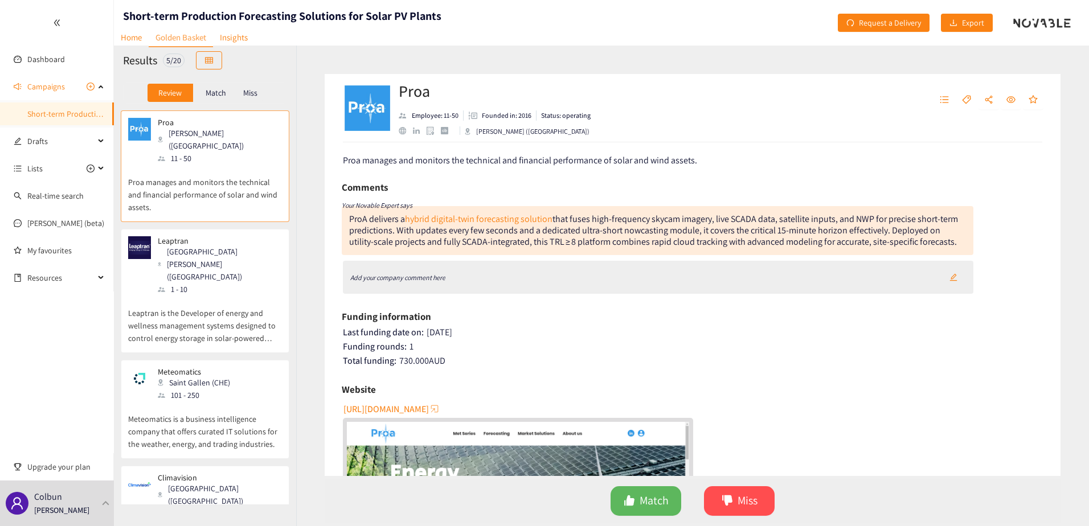
scroll to position [0, 0]
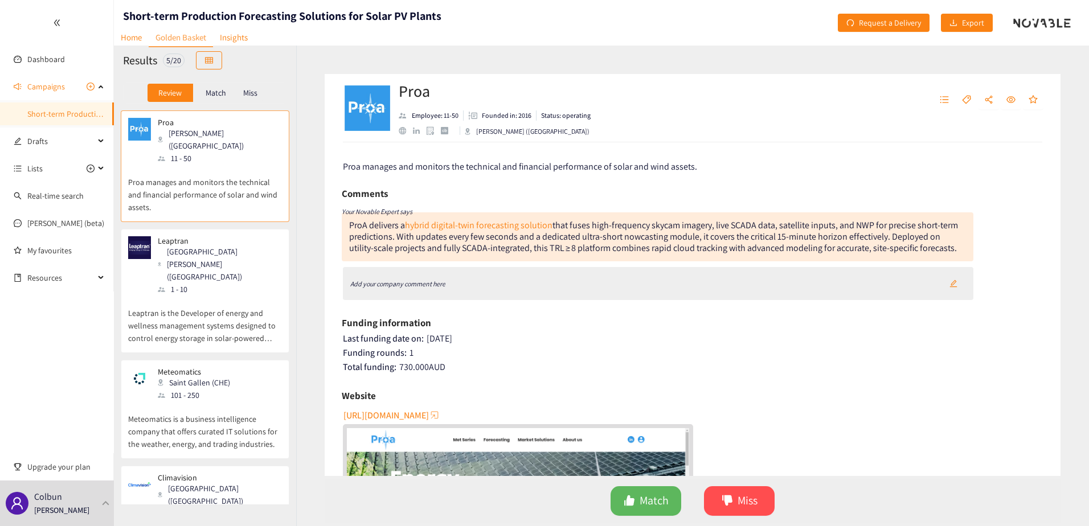
click at [626, 278] on div "Add your company comment here" at bounding box center [658, 283] width 631 height 33
click at [427, 281] on icon "Add your company comment here" at bounding box center [397, 284] width 95 height 9
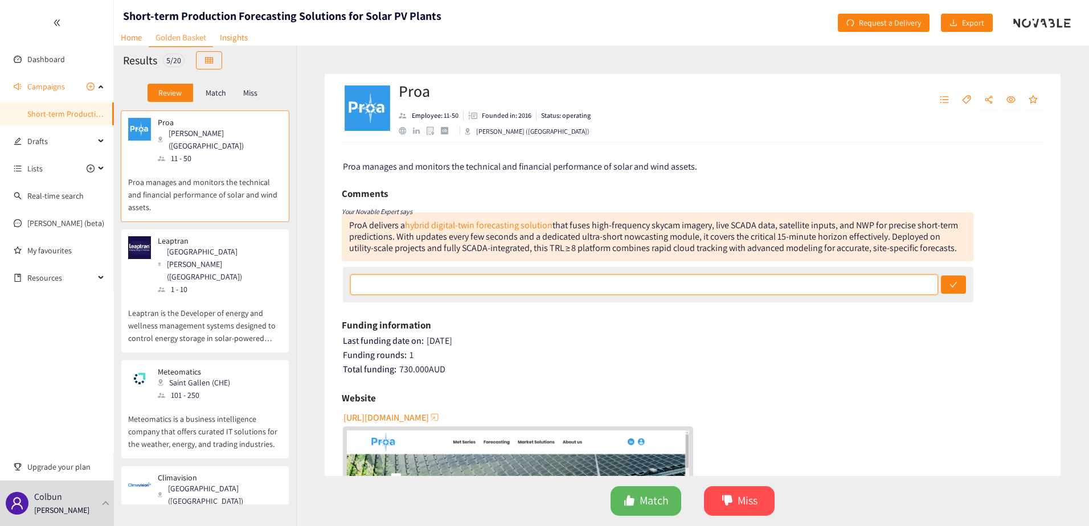
click at [566, 280] on input "text" at bounding box center [644, 285] width 588 height 21
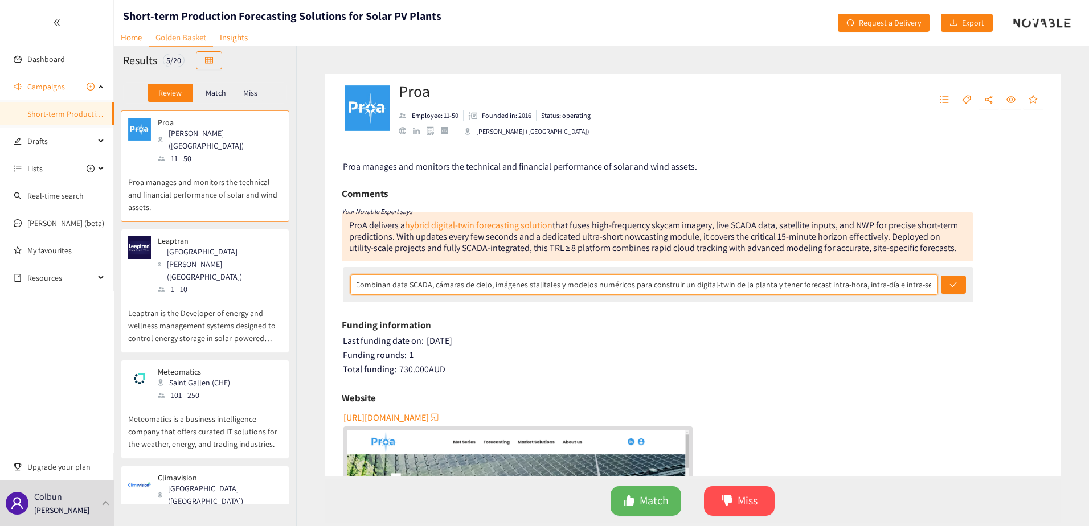
scroll to position [0, 247]
click at [769, 287] on input "Compañía origen 2016, pero 2019 comienza su foco en forecasting solar. Combinan…" at bounding box center [644, 285] width 588 height 21
drag, startPoint x: 899, startPoint y: 287, endPoint x: 994, endPoint y: 296, distance: 95.6
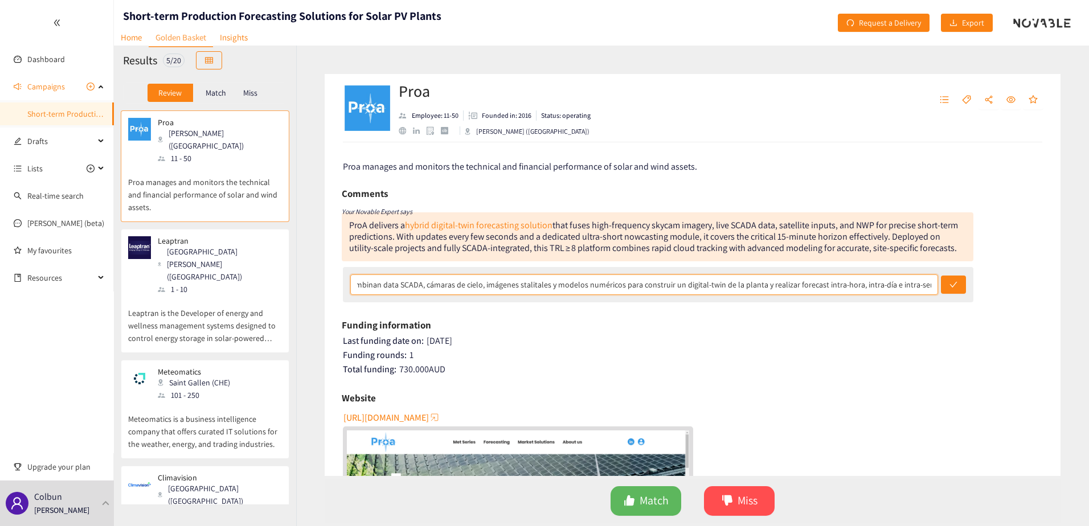
click at [994, 296] on div "Proa manages and monitors the technical and financial performance of solar and …" at bounding box center [693, 309] width 736 height 334
click at [930, 287] on input "Compañía origen 2016, pero 2019 comienza su foco en forecasting solar. Combinan…" at bounding box center [644, 285] width 588 height 21
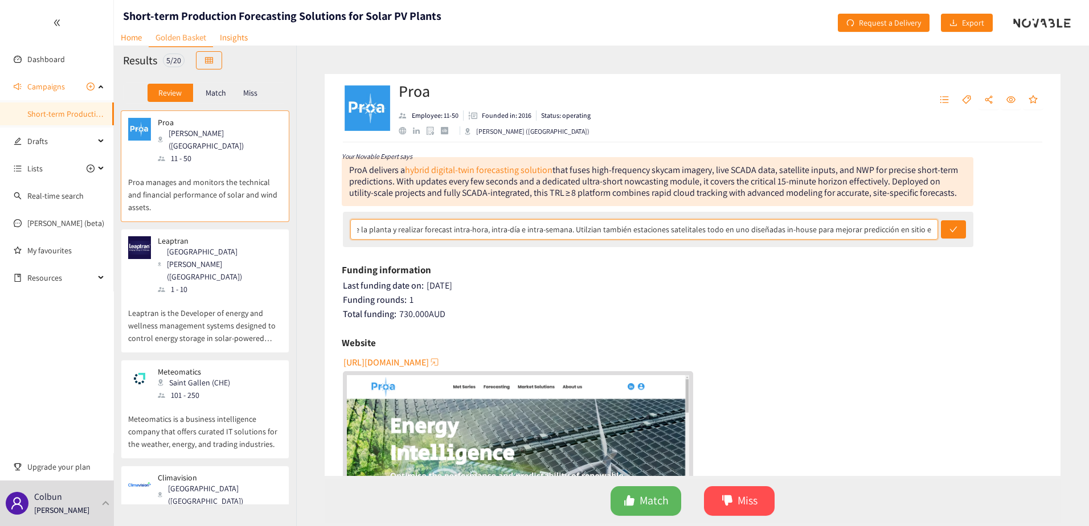
scroll to position [0, 0]
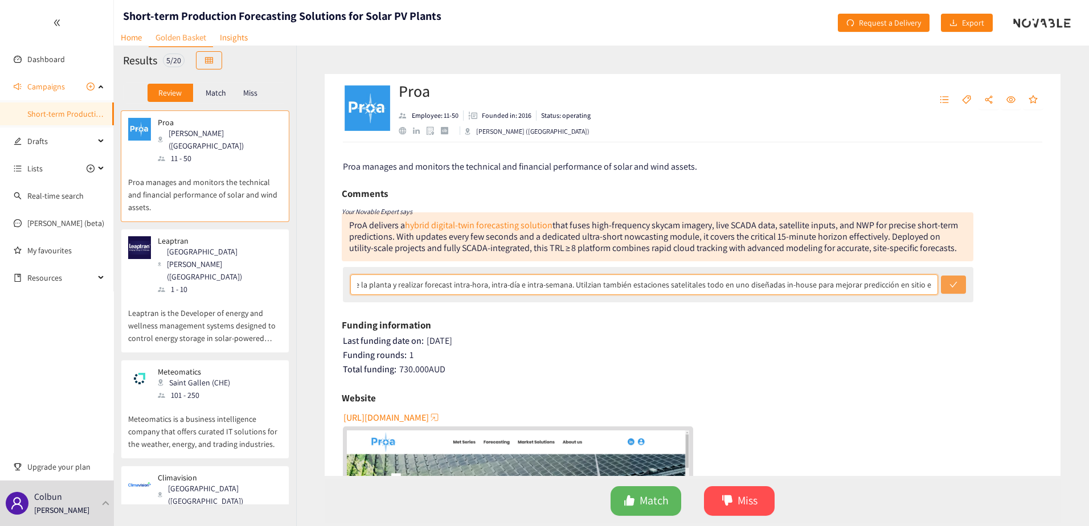
type input "Compañía origen 2016, pero 2019 comienza su foco en forecasting solar. Combinan…"
click at [952, 281] on icon "check" at bounding box center [954, 285] width 8 height 8
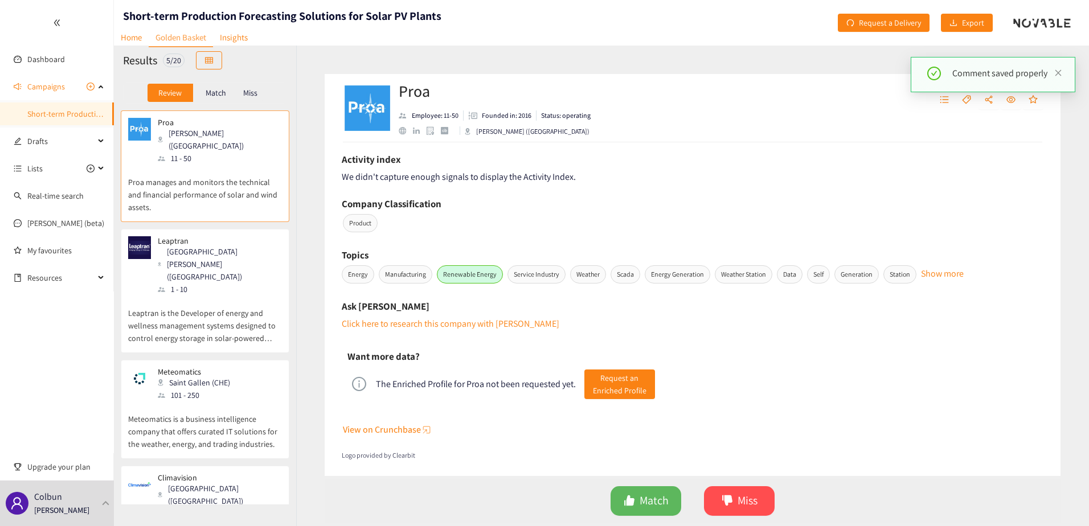
scroll to position [514, 0]
click at [897, 276] on span "Station" at bounding box center [900, 273] width 33 height 18
click at [893, 248] on div "Topics" at bounding box center [658, 254] width 632 height 17
click at [896, 277] on span "Station" at bounding box center [900, 273] width 33 height 18
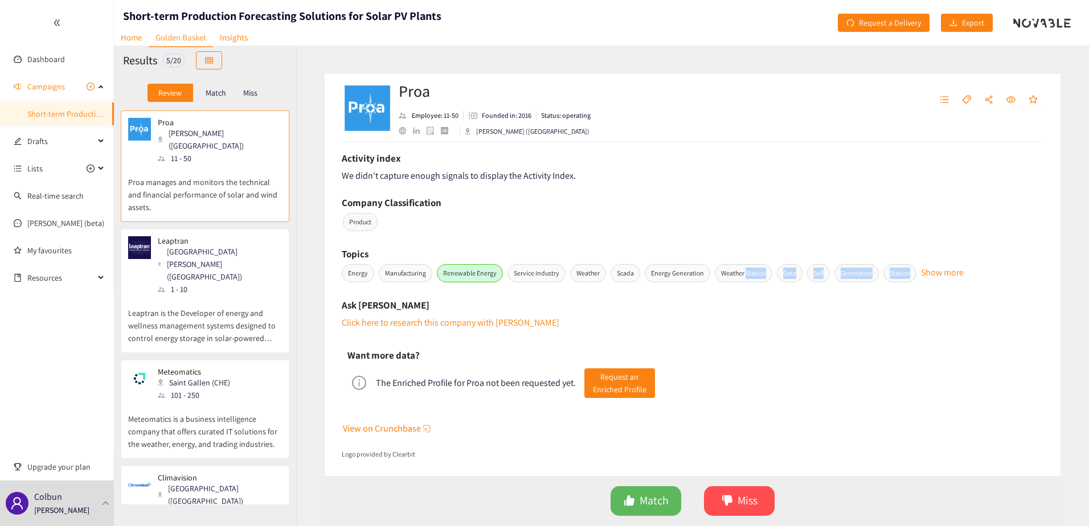
click at [896, 277] on span "Station" at bounding box center [900, 273] width 33 height 18
drag, startPoint x: 896, startPoint y: 277, endPoint x: 915, endPoint y: 288, distance: 21.4
click at [897, 321] on div "Ask [PERSON_NAME] Click here to research this company with [PERSON_NAME]" at bounding box center [693, 313] width 702 height 33
click at [951, 271] on button "Show more" at bounding box center [942, 268] width 43 height 6
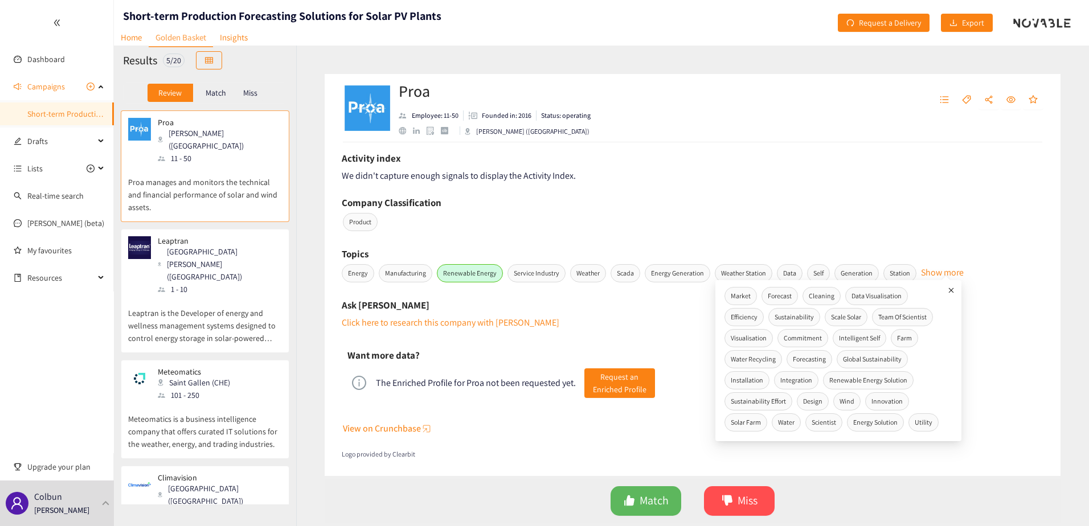
click at [900, 270] on span "Station" at bounding box center [900, 273] width 33 height 18
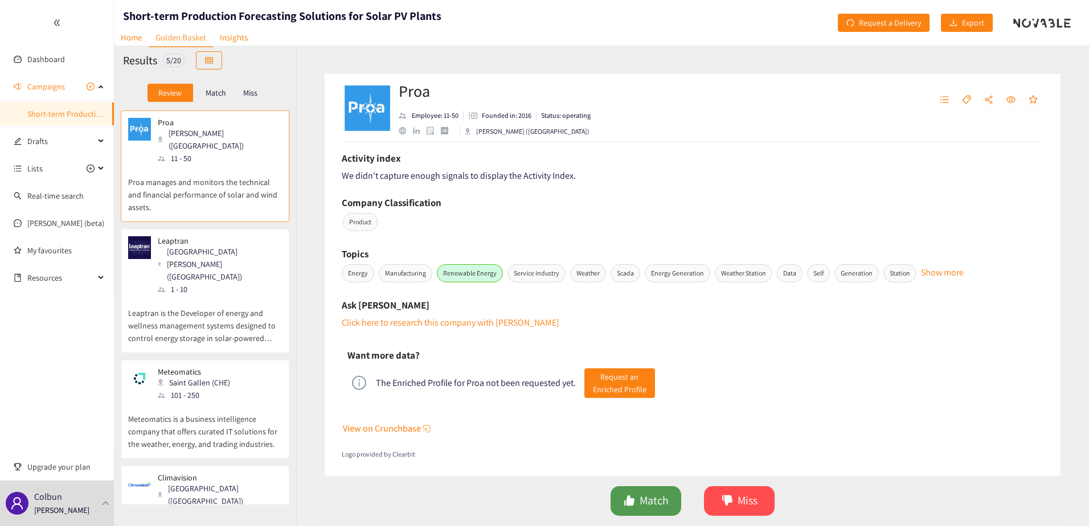
click at [637, 495] on button "Match" at bounding box center [646, 502] width 71 height 30
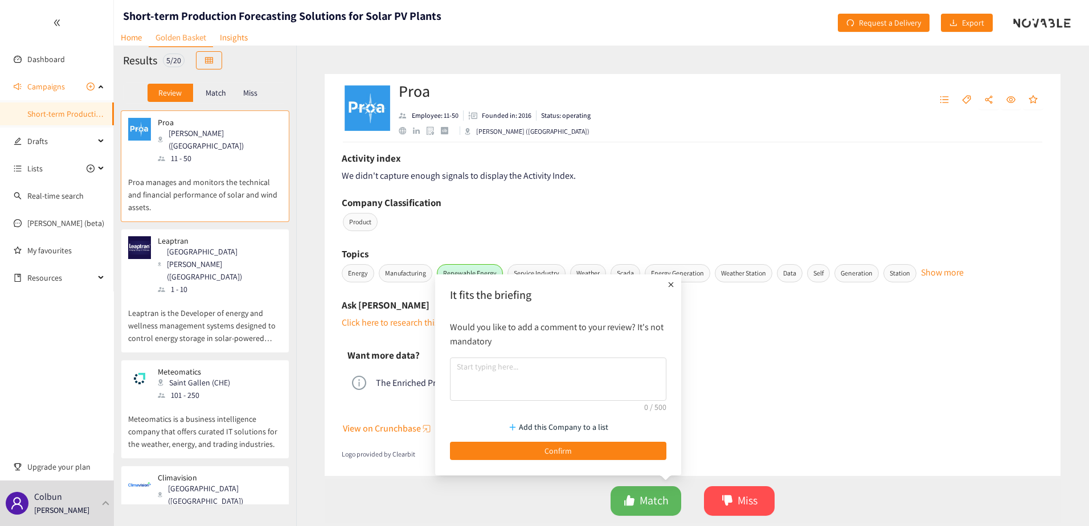
click at [766, 341] on div "Want more data? The Enriched Profile for Proa not been requested yet. Request a…" at bounding box center [693, 374] width 702 height 67
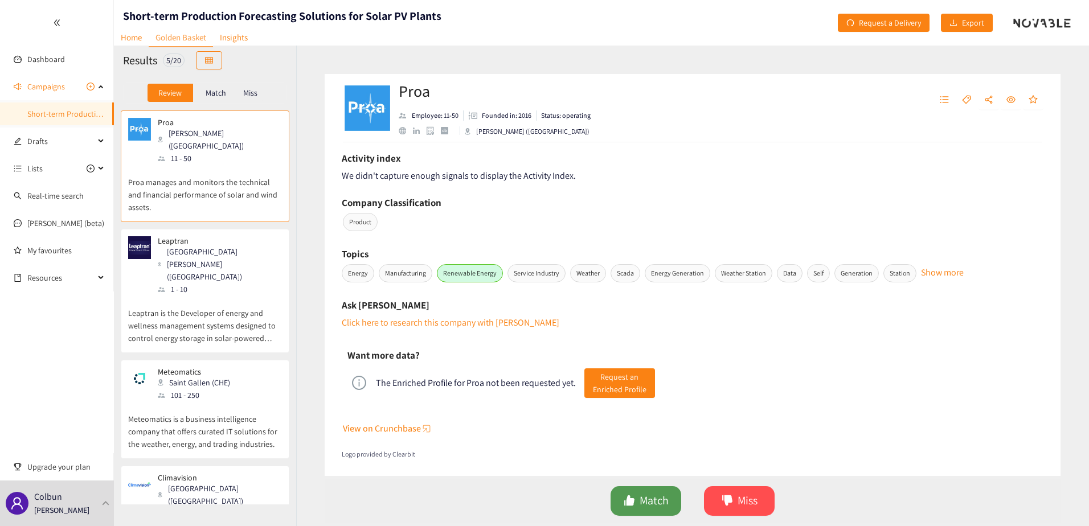
click at [630, 500] on icon "like" at bounding box center [629, 501] width 10 height 10
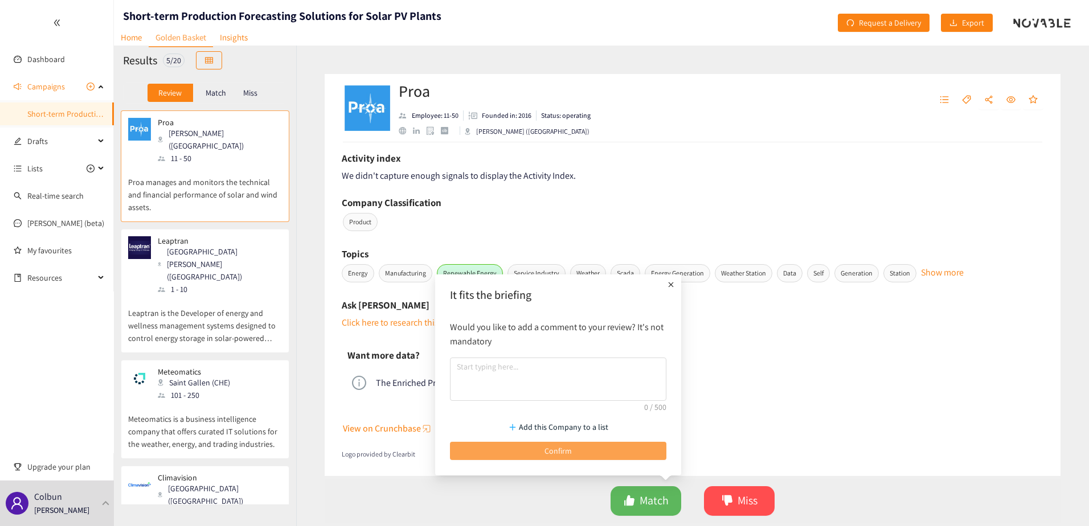
click at [610, 444] on button "Confirm" at bounding box center [558, 451] width 216 height 18
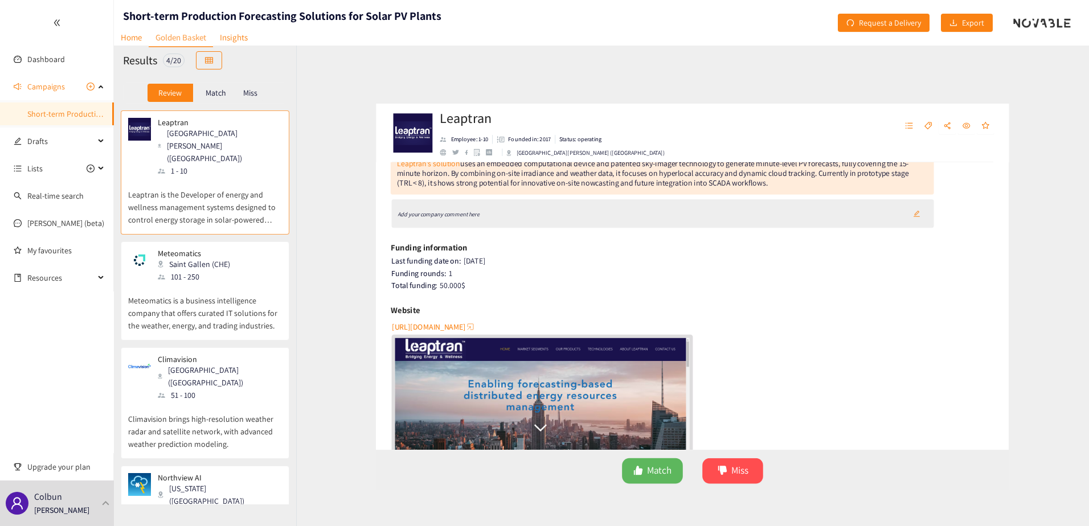
scroll to position [28, 0]
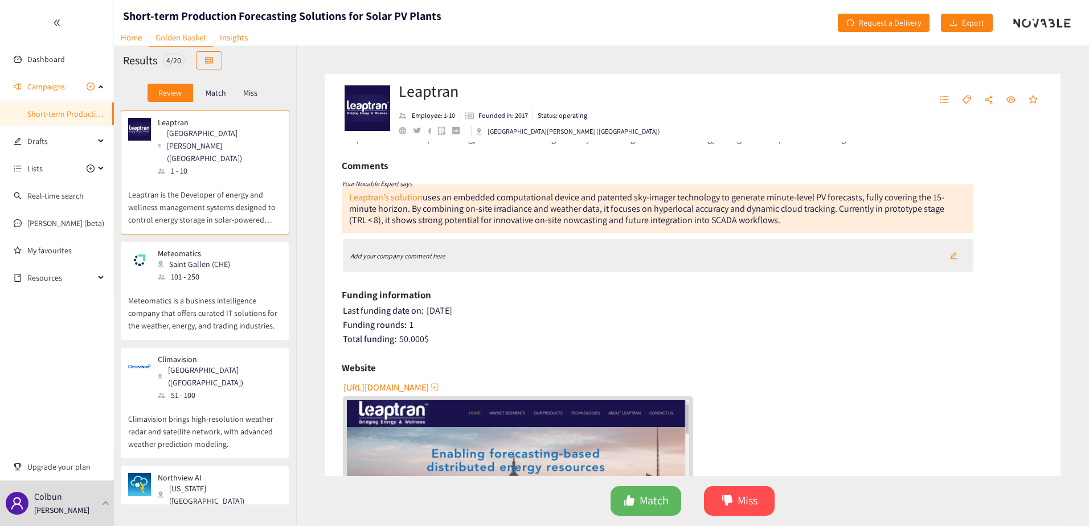
click at [422, 387] on span "[URL][DOMAIN_NAME]" at bounding box center [386, 388] width 85 height 14
click at [557, 260] on div "Add your company comment here" at bounding box center [658, 255] width 631 height 33
click at [750, 497] on span "Miss" at bounding box center [748, 501] width 20 height 18
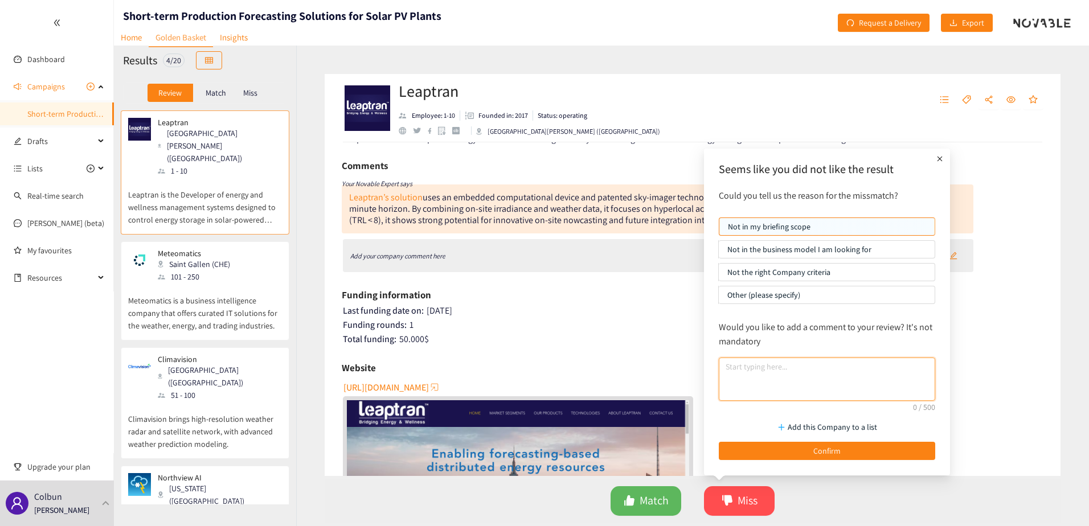
click at [765, 372] on textarea at bounding box center [827, 379] width 216 height 43
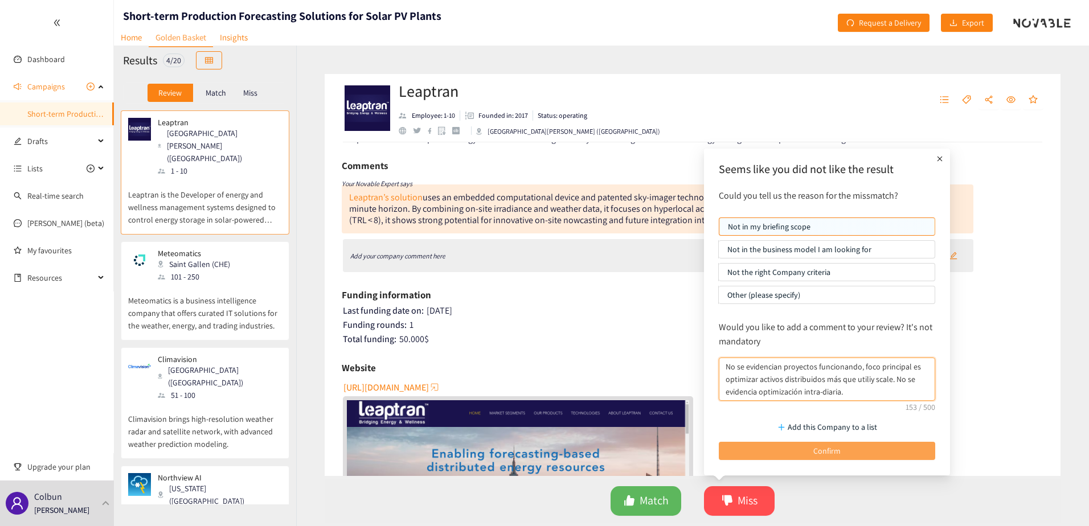
type textarea "No se evidencian proyectos funcionando, foco principal es optimizar activos dis…"
click at [884, 454] on button "Confirm" at bounding box center [827, 451] width 216 height 18
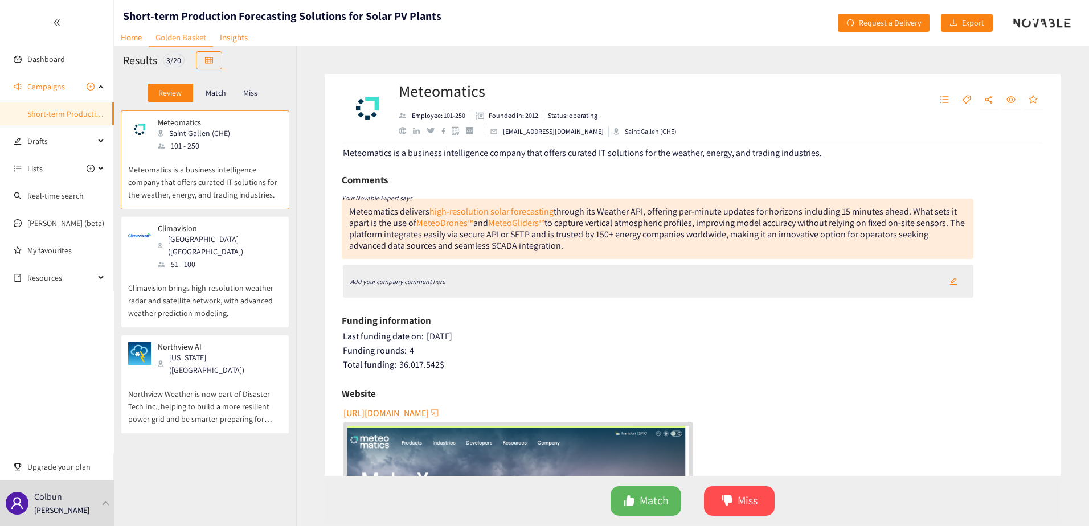
scroll to position [0, 0]
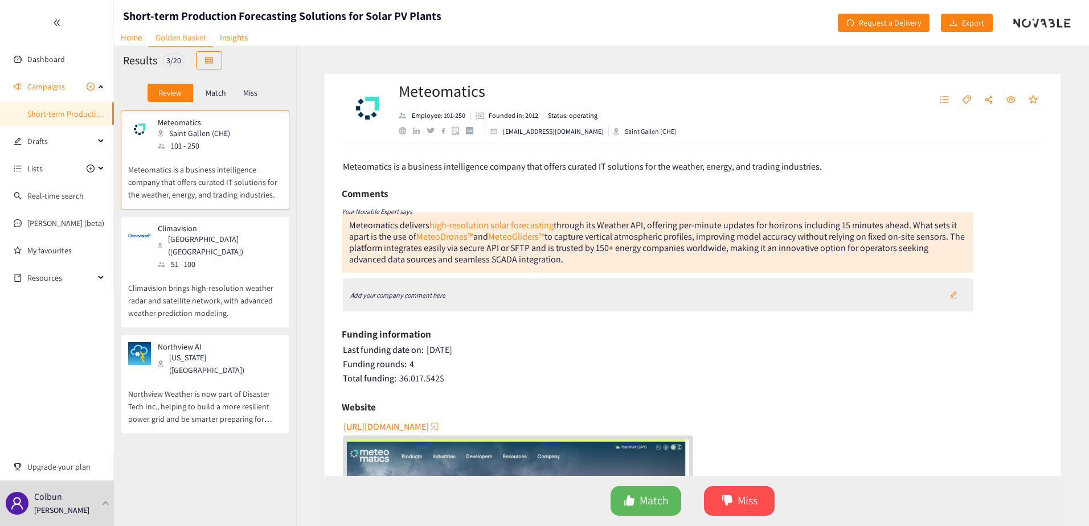
click at [322, 296] on div "Meteomatics Employee: 101-250 Founded in: 2012 Status: operating [EMAIL_ADDRESS…" at bounding box center [692, 286] width 793 height 481
click at [557, 289] on div "Add your company comment here" at bounding box center [658, 295] width 631 height 33
click at [534, 292] on div "Add your company comment here" at bounding box center [658, 295] width 631 height 33
click at [521, 302] on div "Add your company comment here" at bounding box center [658, 295] width 631 height 33
click at [390, 292] on icon "Add your company comment here" at bounding box center [397, 295] width 95 height 9
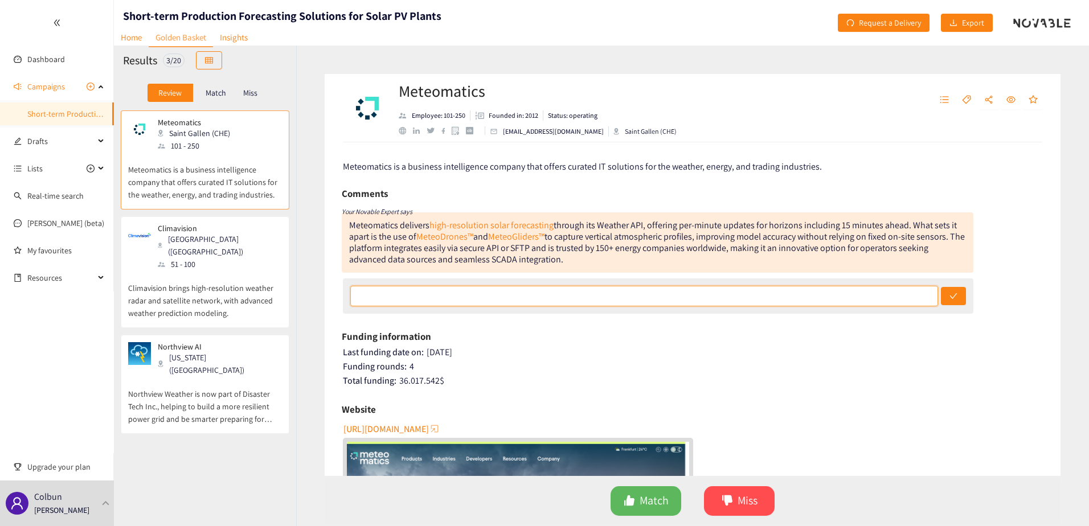
click at [378, 296] on input "text" at bounding box center [644, 296] width 588 height 21
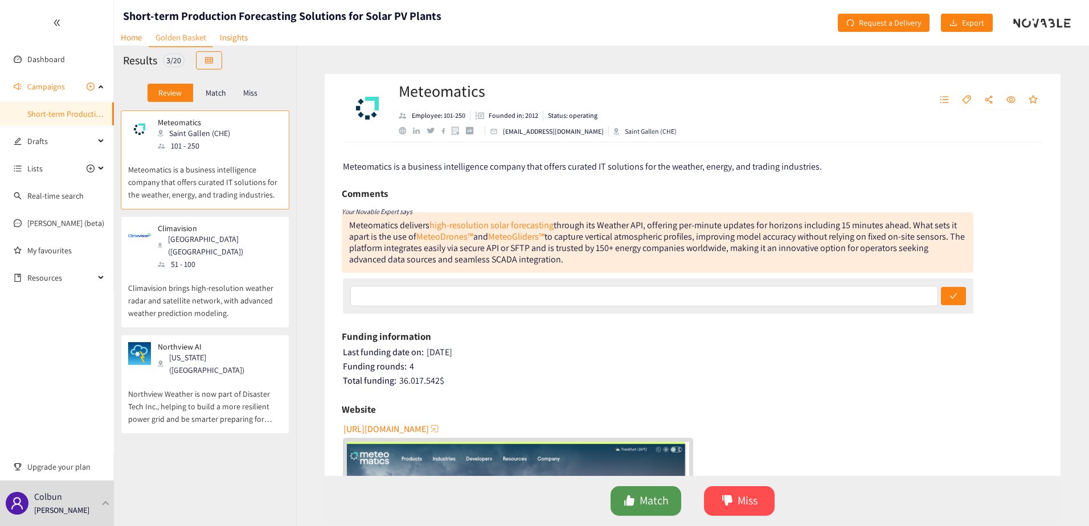
click at [635, 495] on button "Match" at bounding box center [646, 502] width 71 height 30
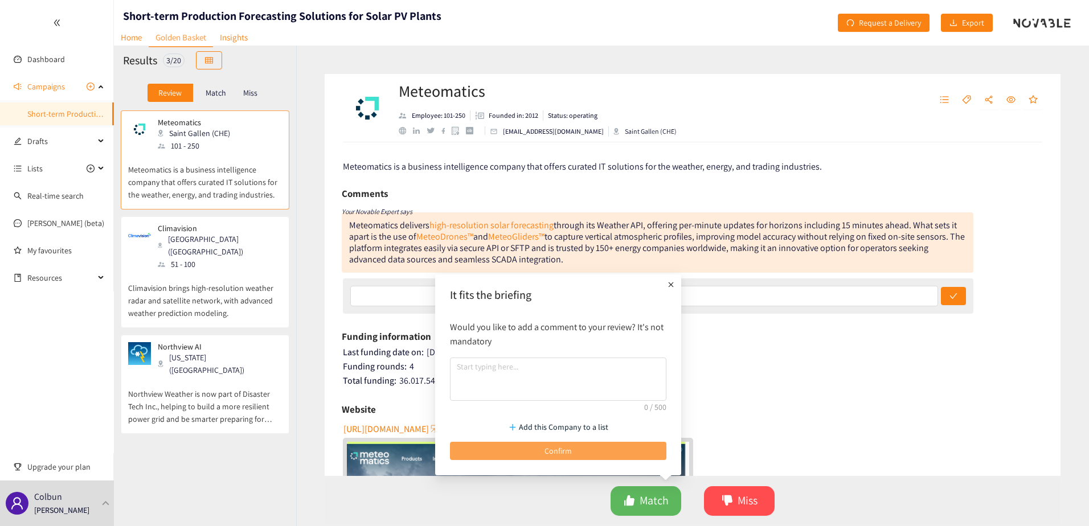
click at [541, 448] on button "Confirm" at bounding box center [558, 451] width 216 height 18
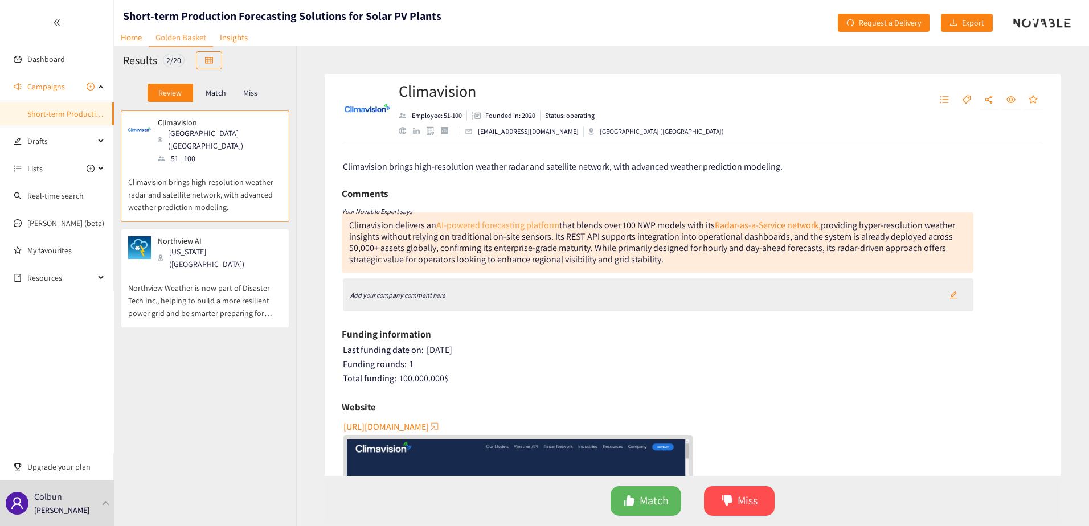
click at [483, 220] on link "AI-powered forecasting platform" at bounding box center [497, 225] width 123 height 12
click at [632, 500] on icon "like" at bounding box center [629, 501] width 10 height 10
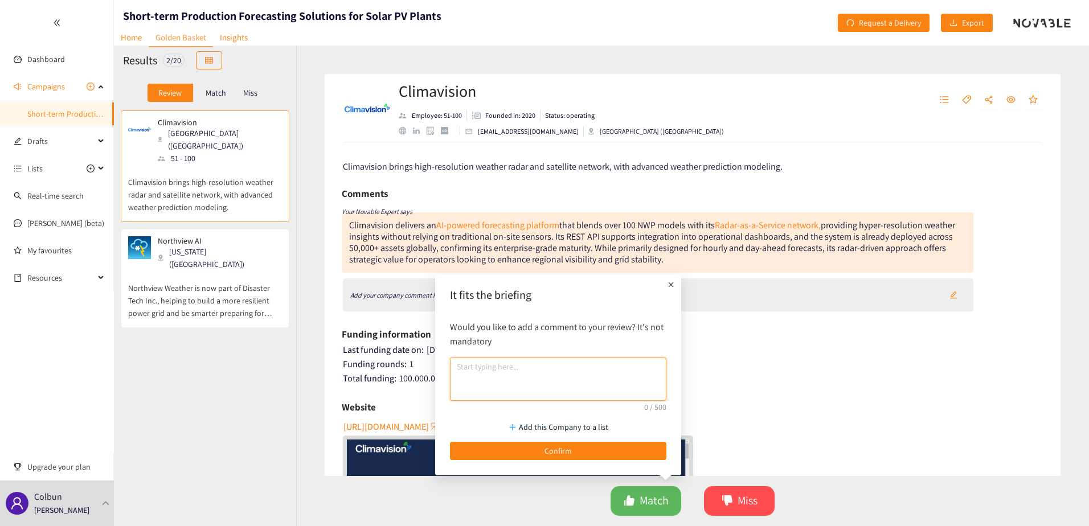
click at [497, 364] on textarea at bounding box center [558, 379] width 216 height 43
click at [610, 387] on textarea "Predicción principal en [GEOGRAPHIC_DATA], forecasting sitio-específico, intra …" at bounding box center [558, 379] width 216 height 43
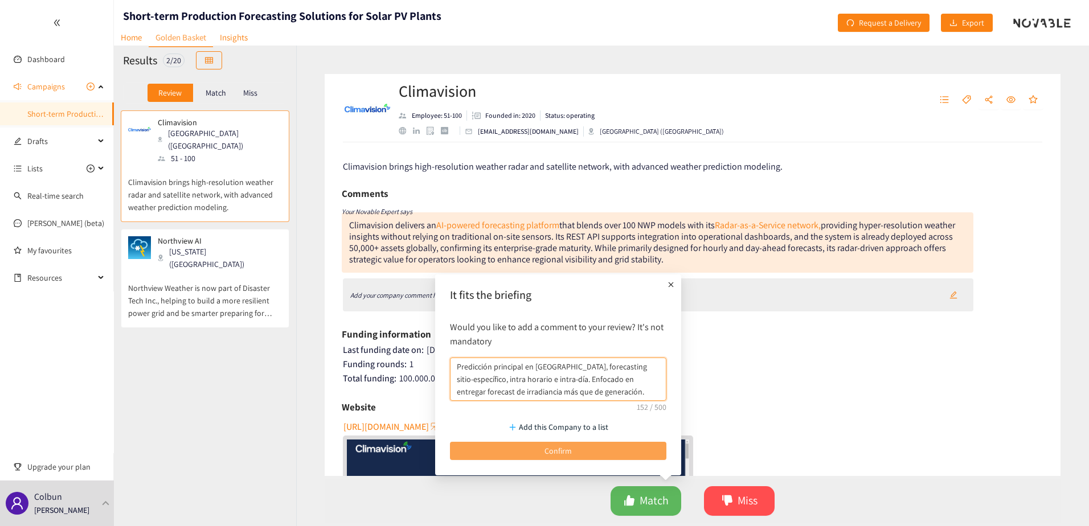
type textarea "Predicción principal en [GEOGRAPHIC_DATA], forecasting sitio-específico, intra …"
click at [593, 457] on button "Confirm" at bounding box center [558, 451] width 216 height 18
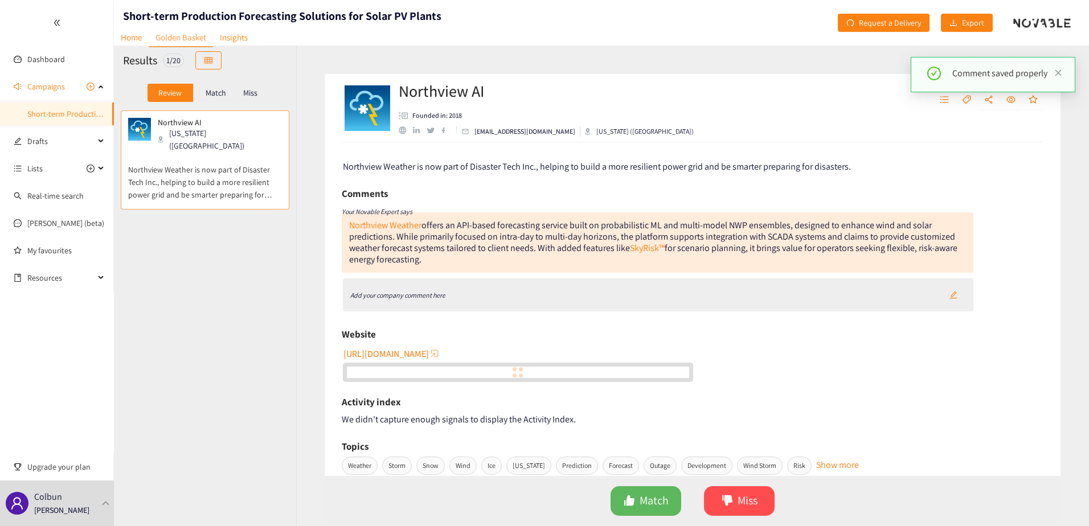
click at [212, 132] on div "[US_STATE] ([GEOGRAPHIC_DATA])" at bounding box center [219, 139] width 123 height 25
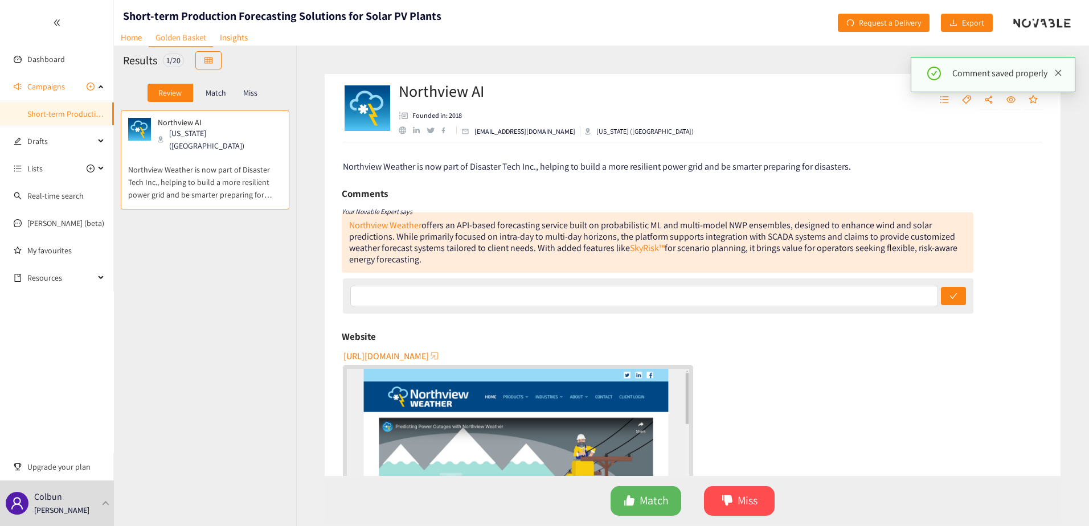
click at [1061, 70] on icon "close" at bounding box center [1059, 73] width 6 height 6
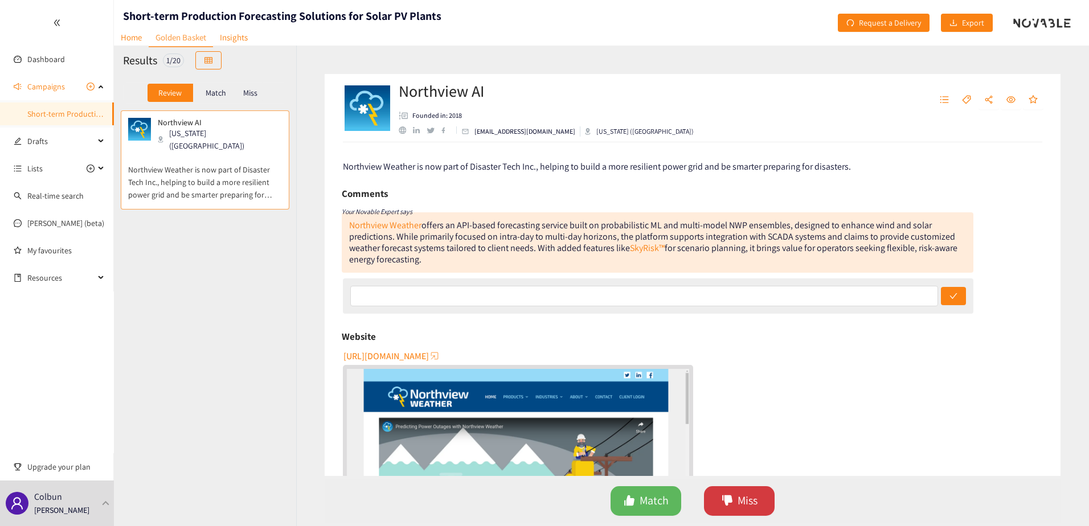
drag, startPoint x: 745, startPoint y: 508, endPoint x: 738, endPoint y: 491, distance: 17.7
click at [745, 508] on span "Miss" at bounding box center [748, 501] width 20 height 18
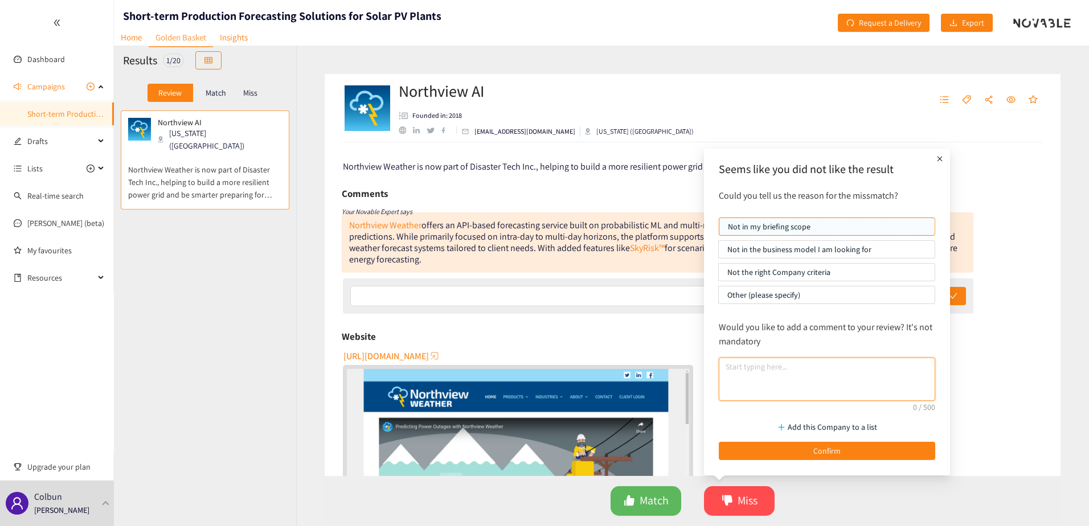
click at [786, 383] on textarea at bounding box center [827, 379] width 216 height 43
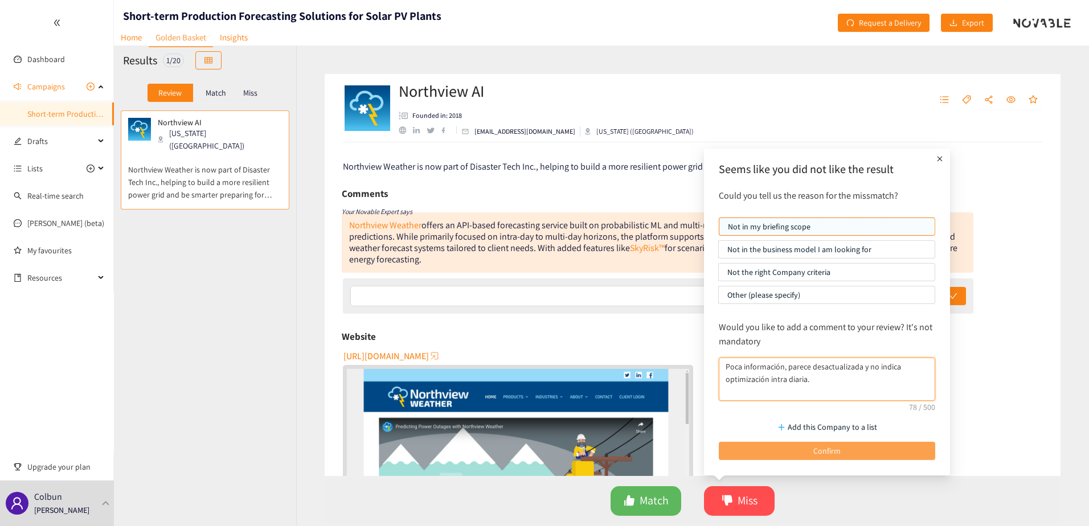
type textarea "Poca información, parece desactualizada y no indica optimización intra diaria."
click at [815, 457] on span "Confirm" at bounding box center [827, 451] width 27 height 13
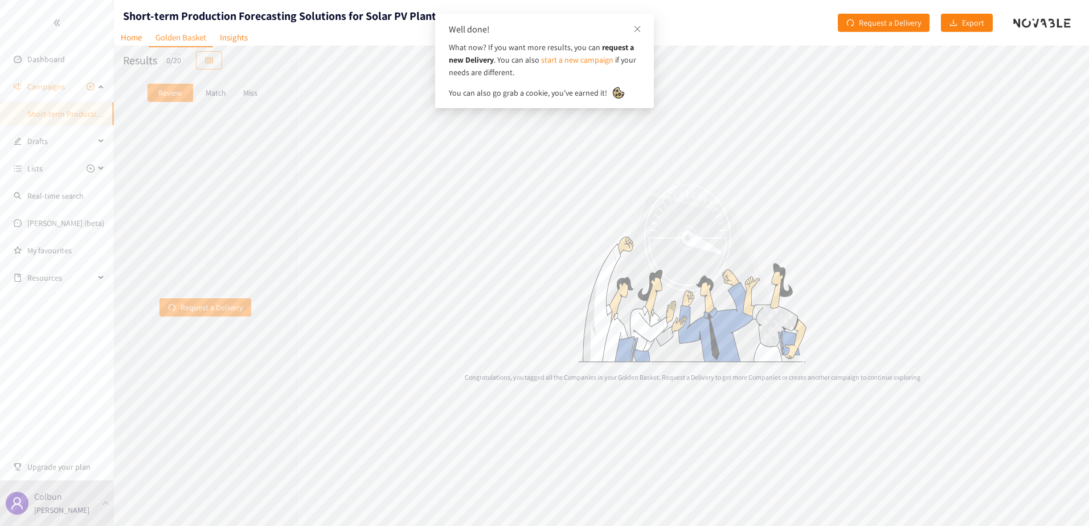
drag, startPoint x: 391, startPoint y: 425, endPoint x: 388, endPoint y: 419, distance: 6.4
click at [390, 422] on div "Congratulations, you tagged all the Companies in your Golden Basket. Request a …" at bounding box center [692, 286] width 793 height 481
click at [639, 27] on icon "close" at bounding box center [638, 29] width 6 height 6
